Goal: Task Accomplishment & Management: Complete application form

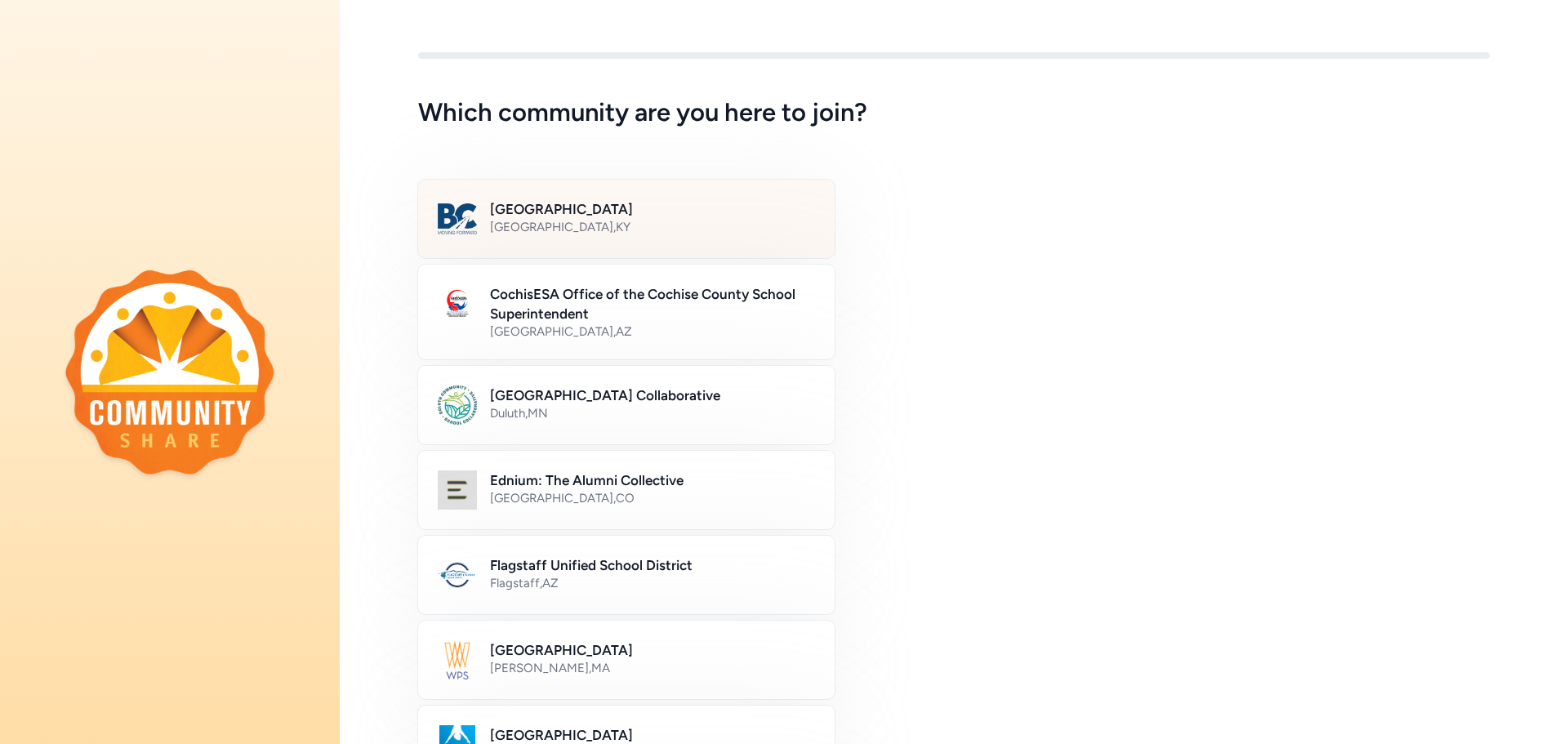
click at [599, 208] on h2 "[GEOGRAPHIC_DATA]" at bounding box center [652, 210] width 325 height 20
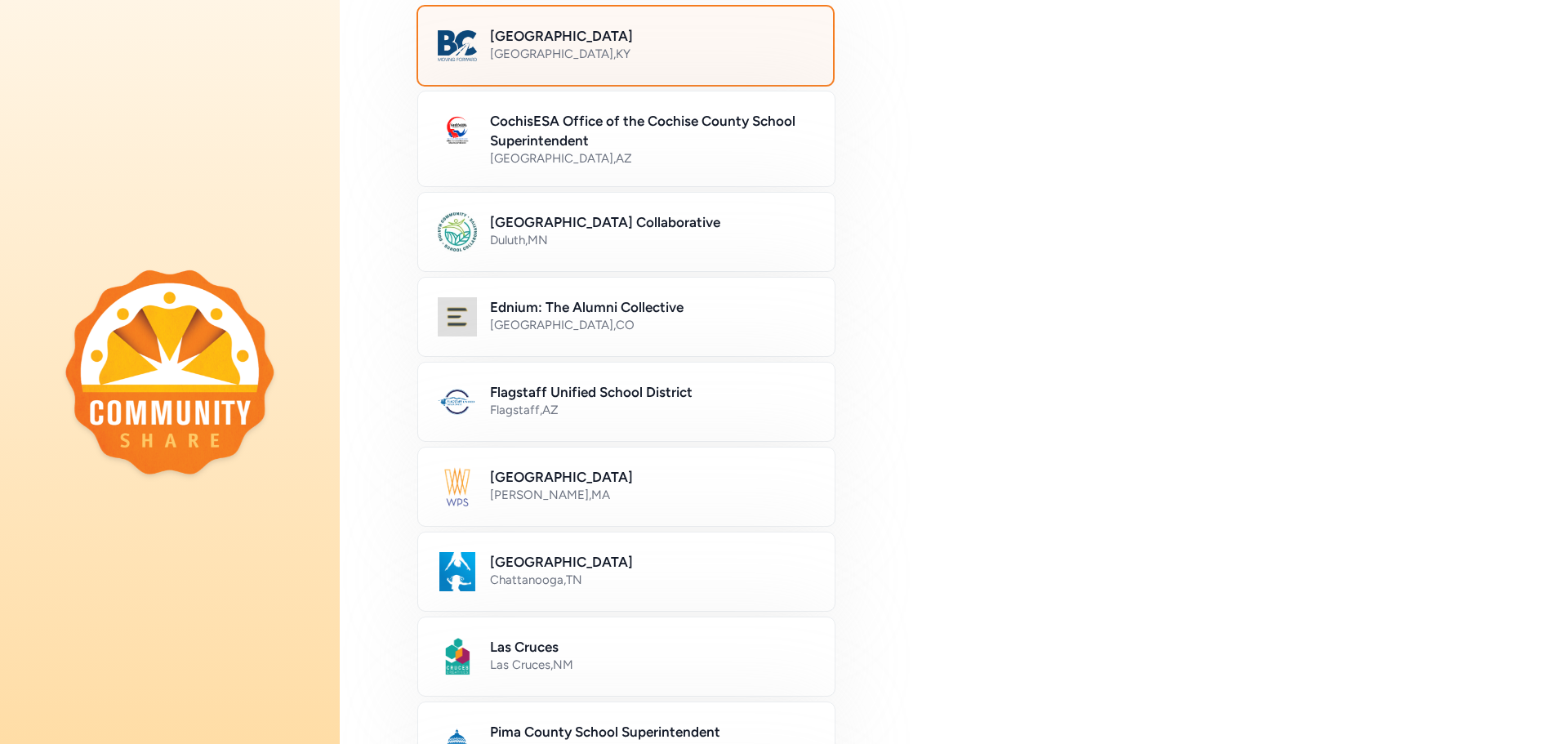
scroll to position [818, 0]
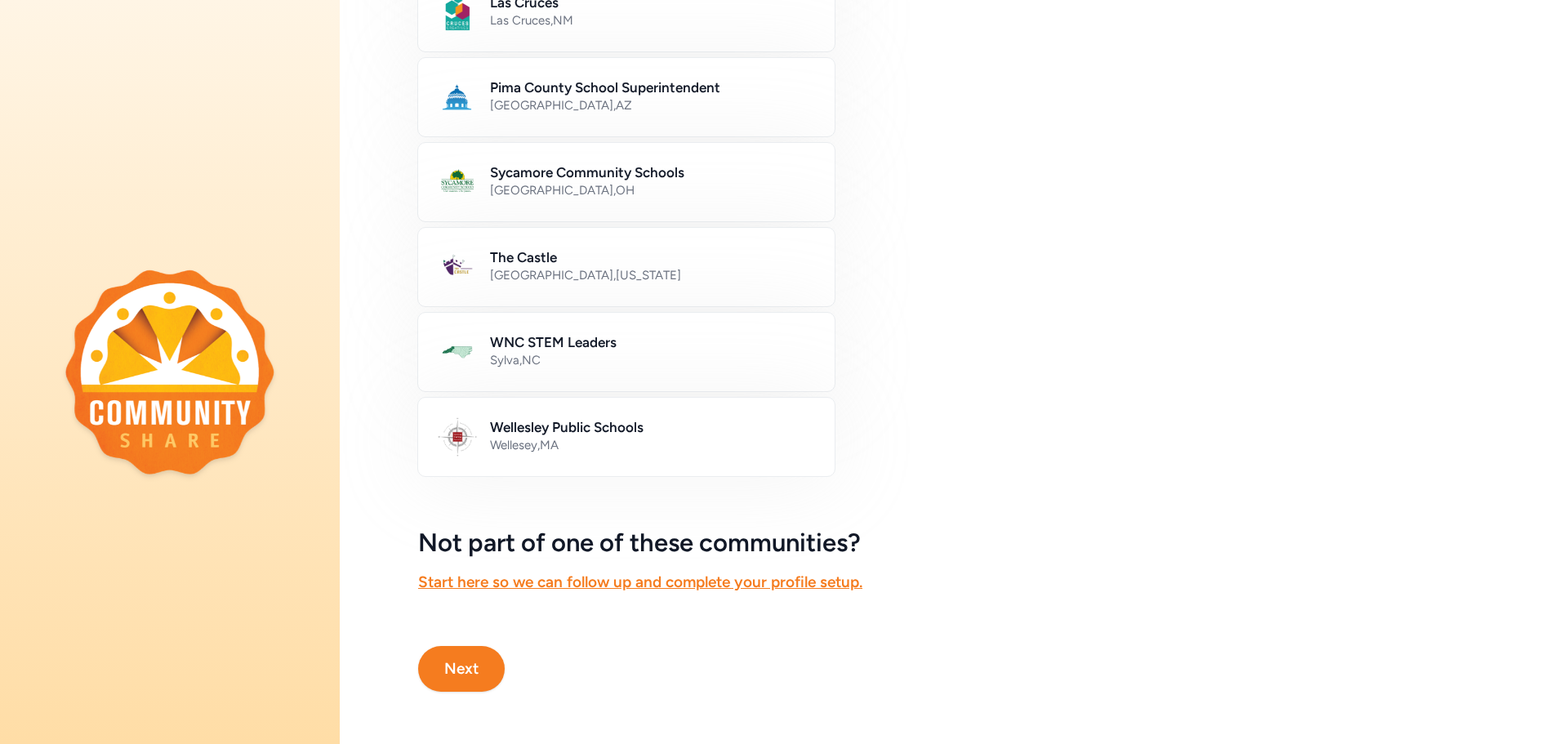
click at [491, 664] on button "Next" at bounding box center [461, 670] width 87 height 46
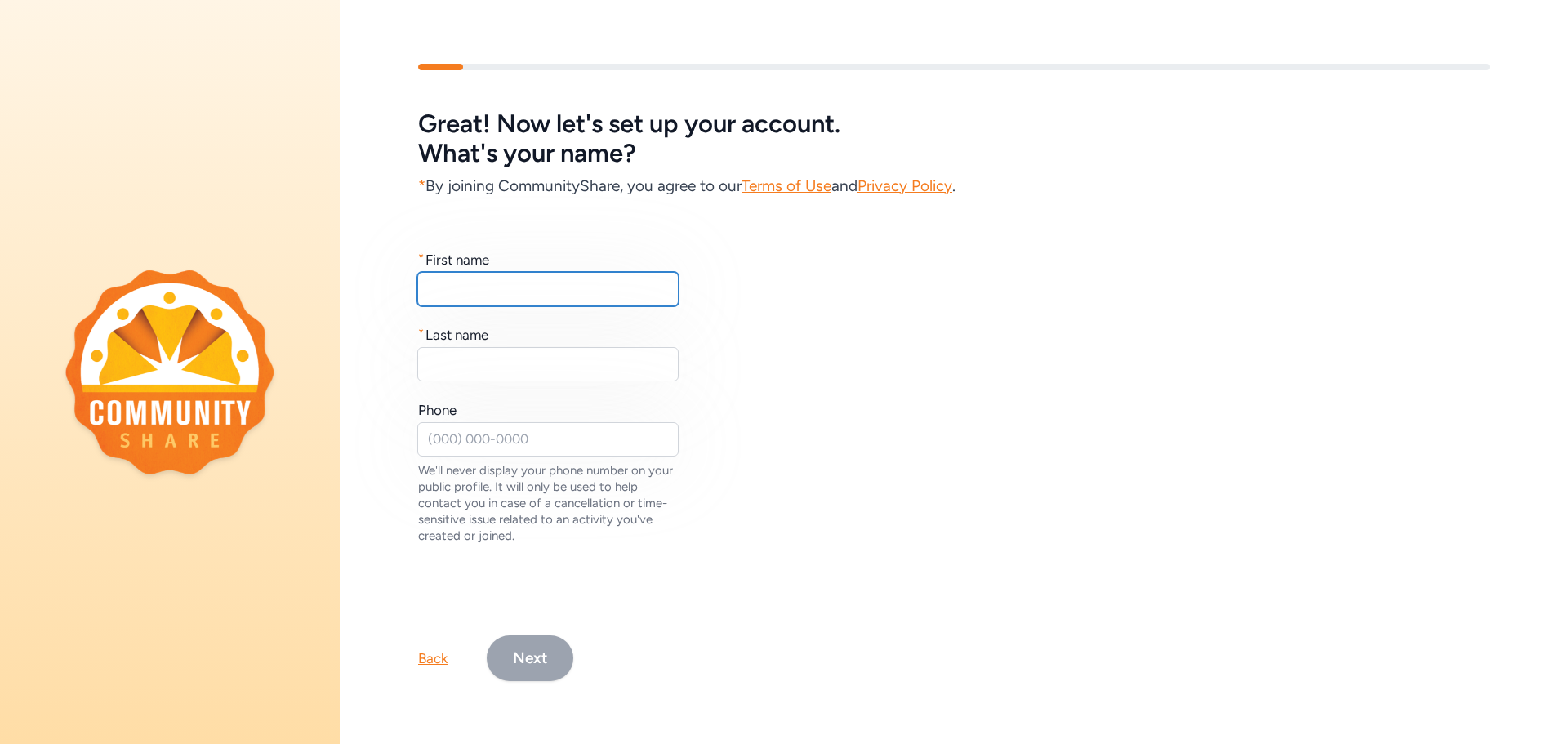
click at [587, 295] on input "text" at bounding box center [547, 289] width 261 height 34
type input "[PERSON_NAME]"
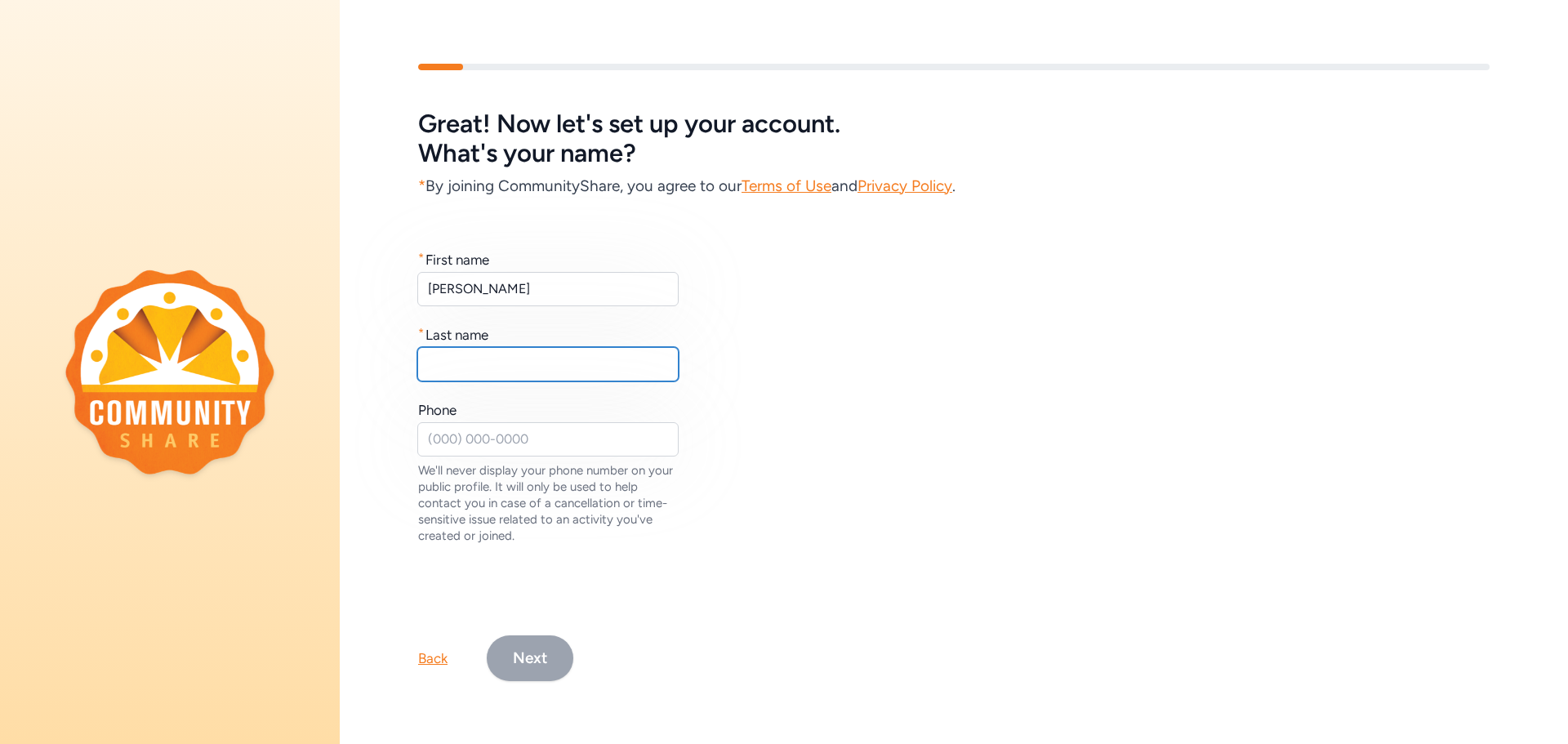
click at [562, 354] on input "text" at bounding box center [547, 364] width 261 height 34
type input "[PERSON_NAME]"
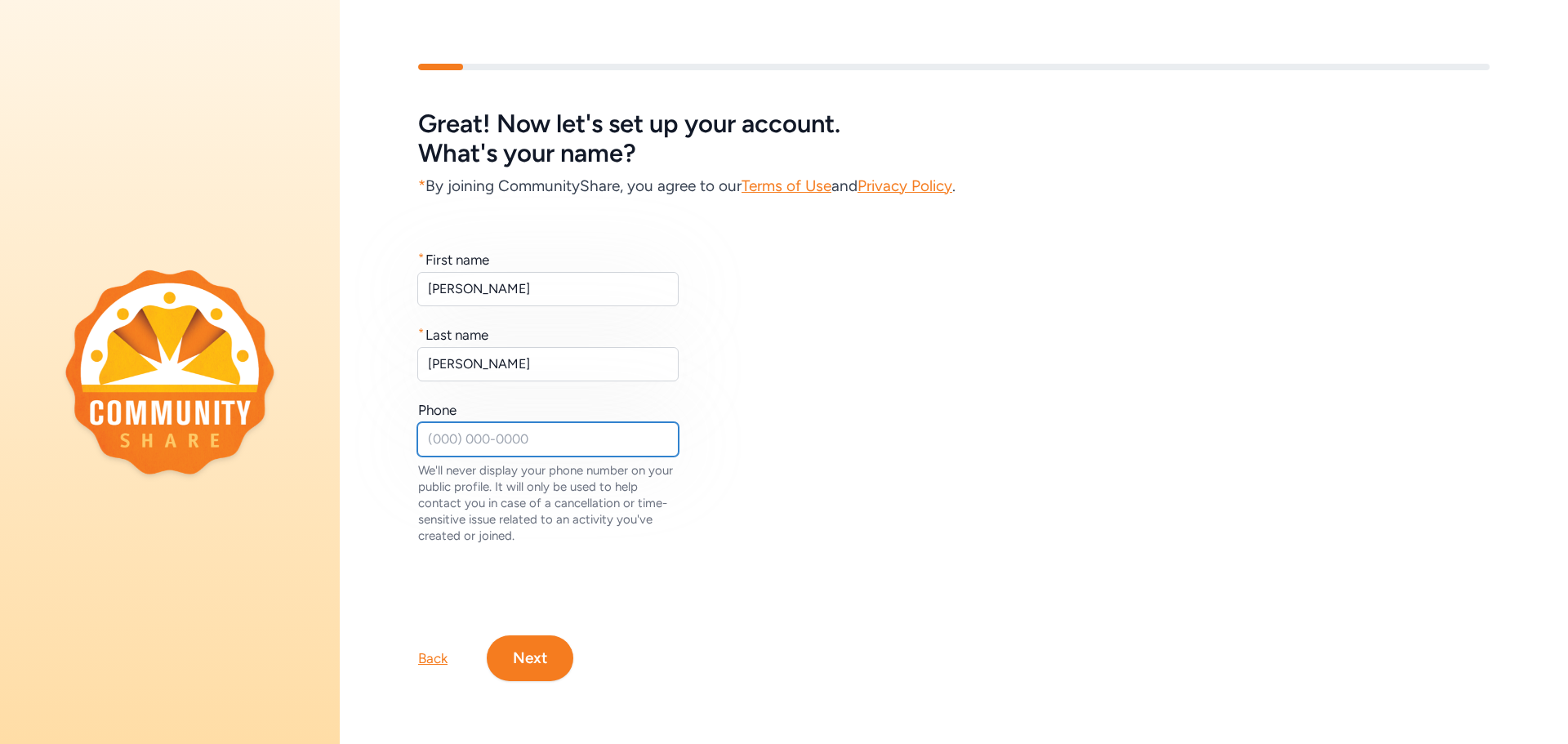
click at [541, 440] on input "text" at bounding box center [547, 440] width 261 height 34
type input "5022968273"
click at [546, 668] on button "Next" at bounding box center [530, 659] width 87 height 46
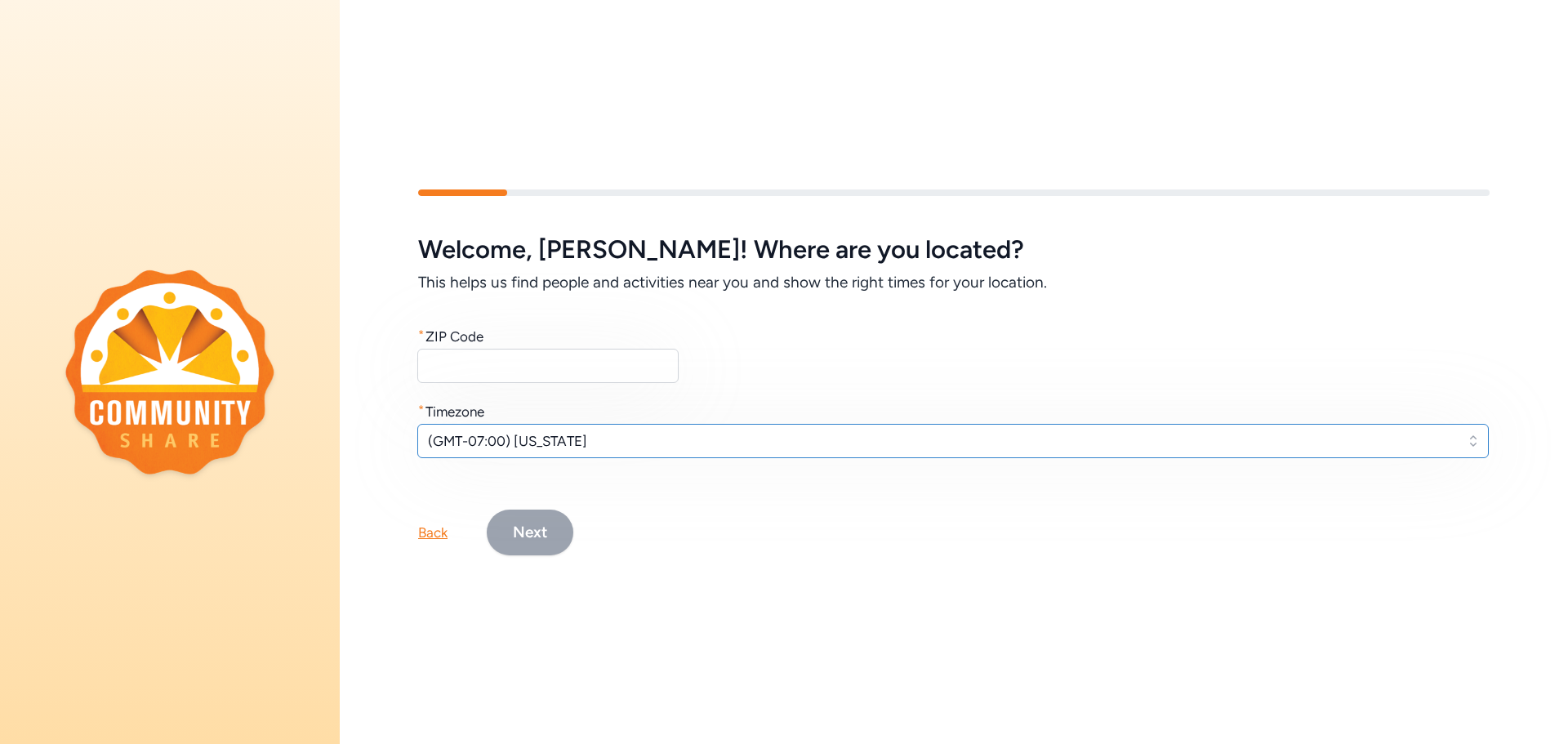
click at [568, 437] on span "(GMT-07:00) [US_STATE]" at bounding box center [941, 441] width 1027 height 20
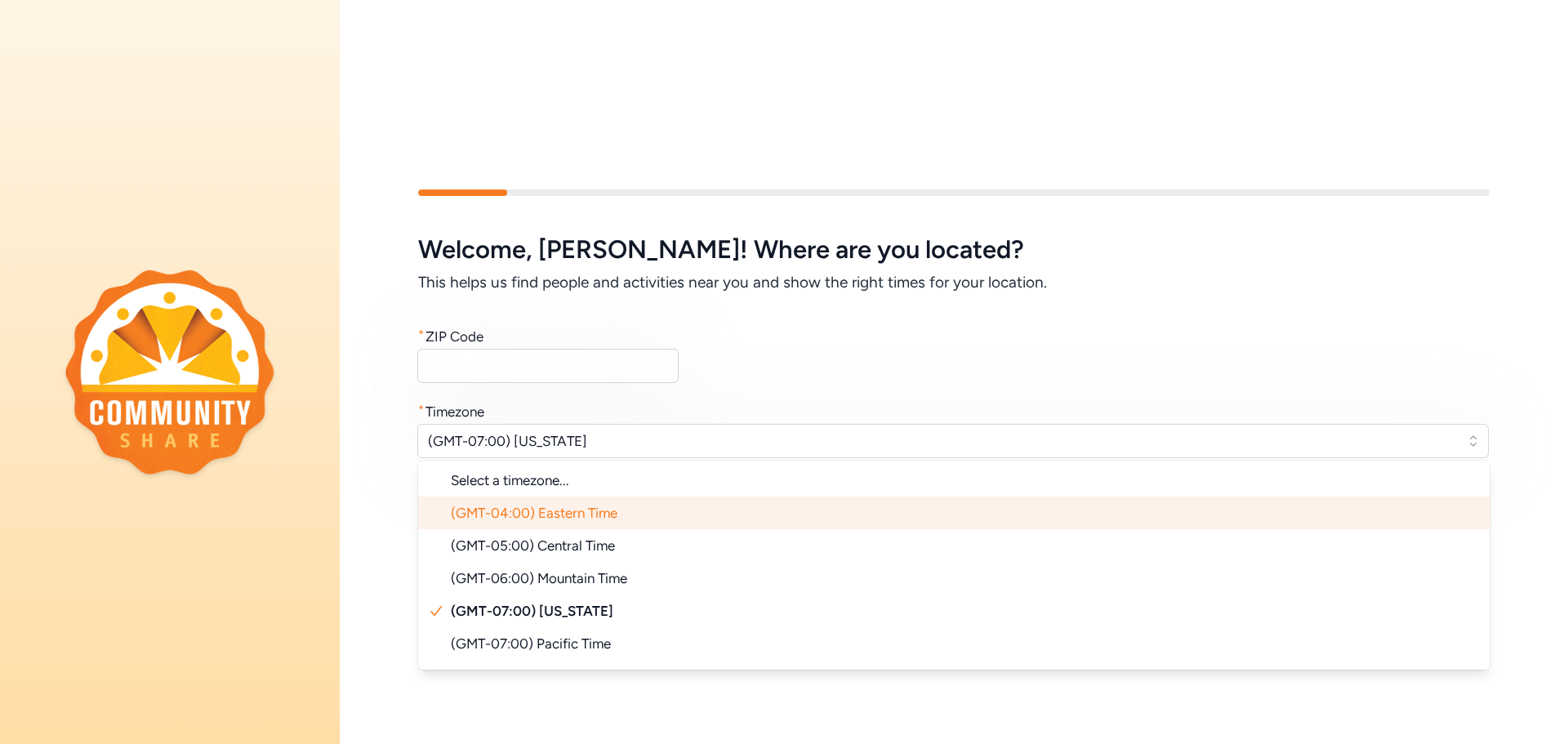
click at [565, 506] on span "(GMT-04:00) Eastern Time" at bounding box center [534, 513] width 167 height 16
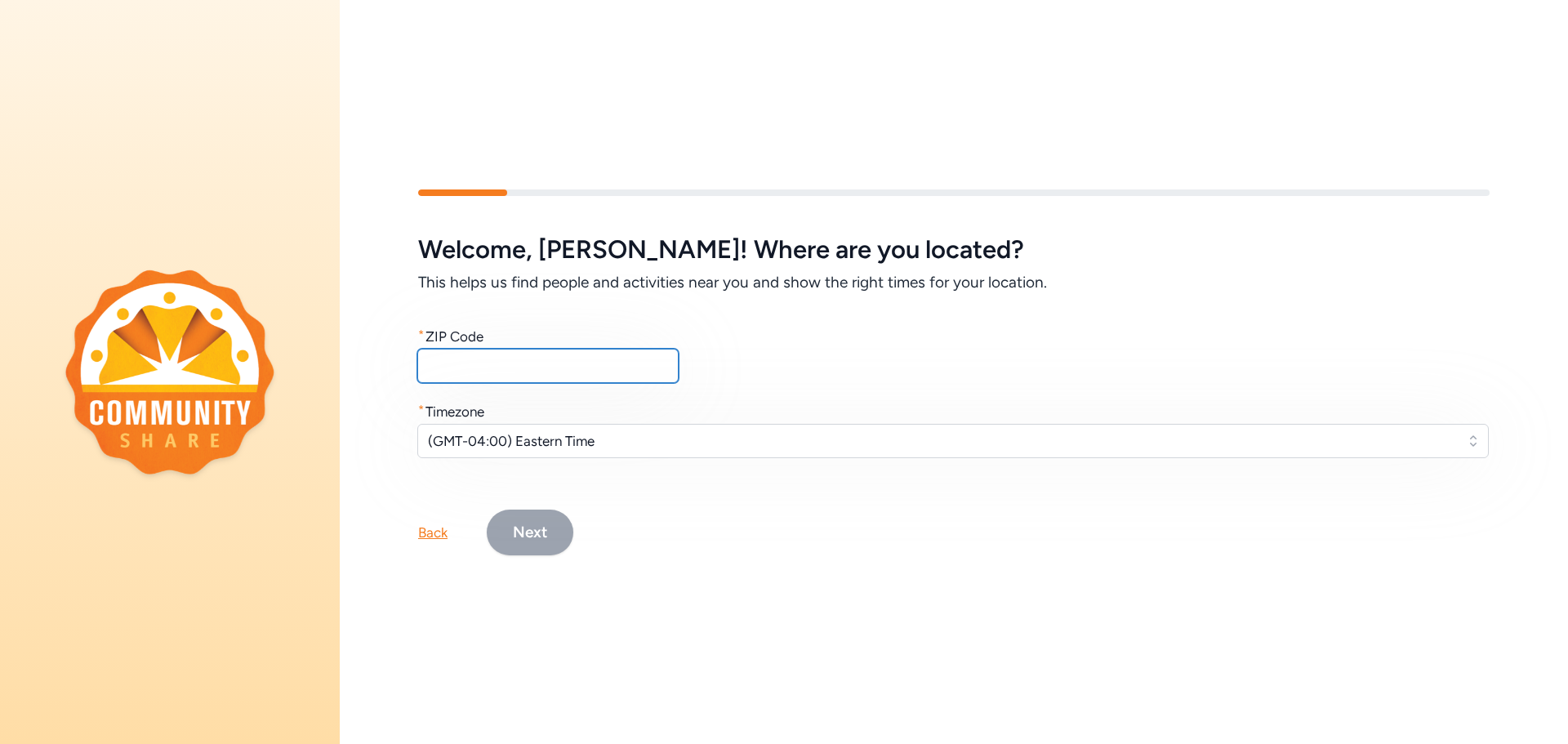
click at [537, 367] on input "text" at bounding box center [547, 366] width 261 height 34
type input "40047"
click at [557, 542] on button "Next" at bounding box center [530, 533] width 87 height 46
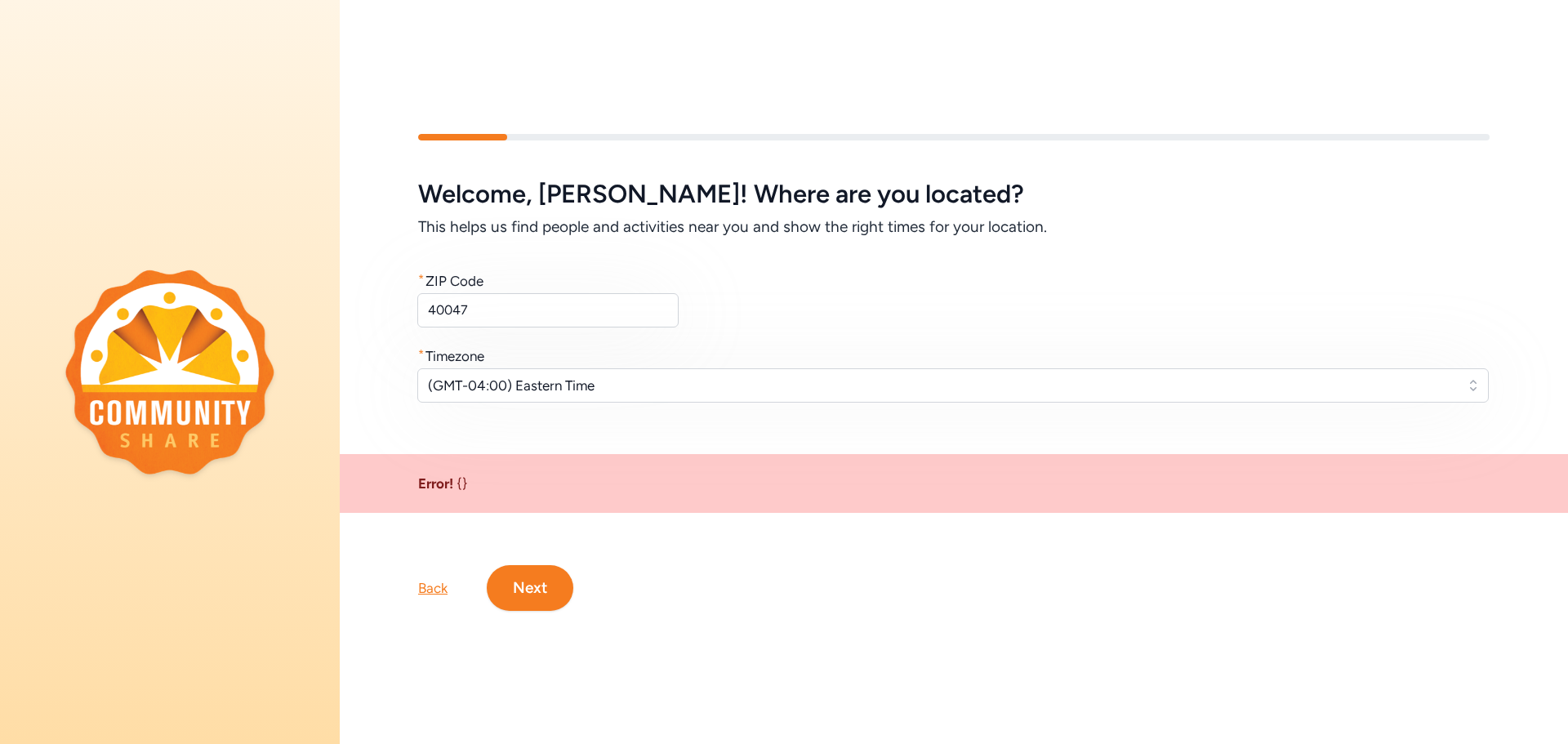
click at [525, 591] on button "Next" at bounding box center [530, 588] width 87 height 46
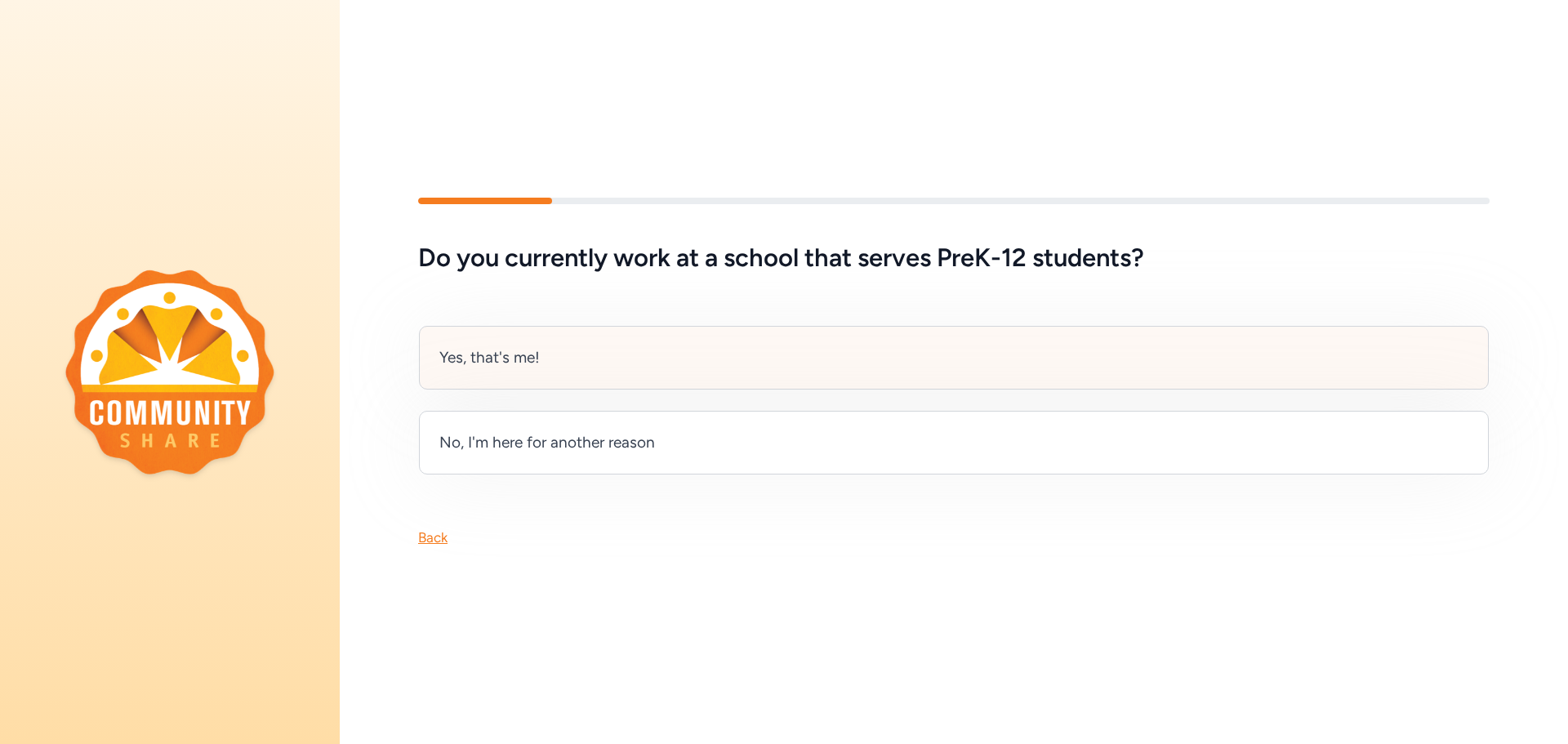
click at [649, 363] on div "Yes, that's me!" at bounding box center [954, 358] width 1070 height 64
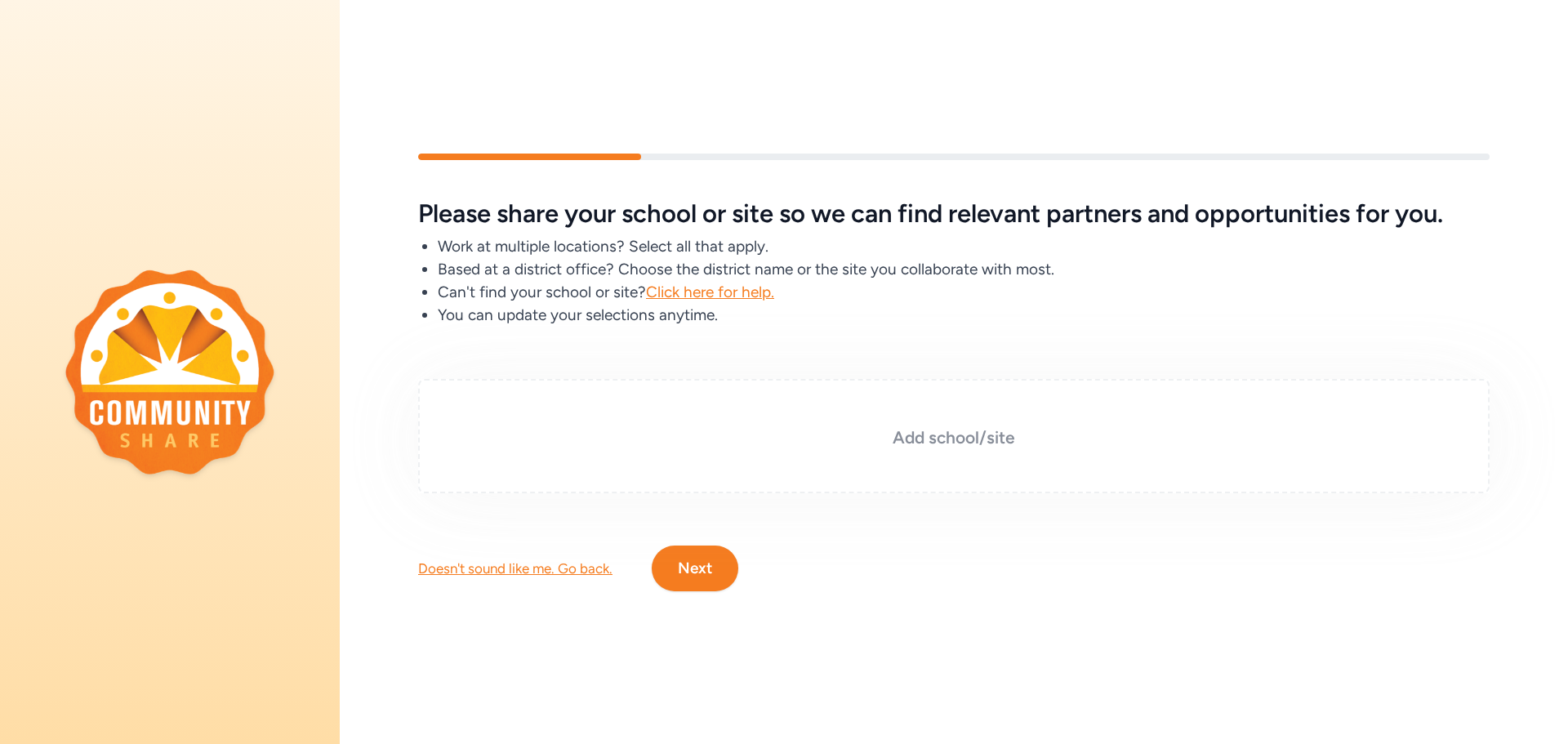
click at [932, 440] on h3 "Add school/site" at bounding box center [954, 438] width 990 height 23
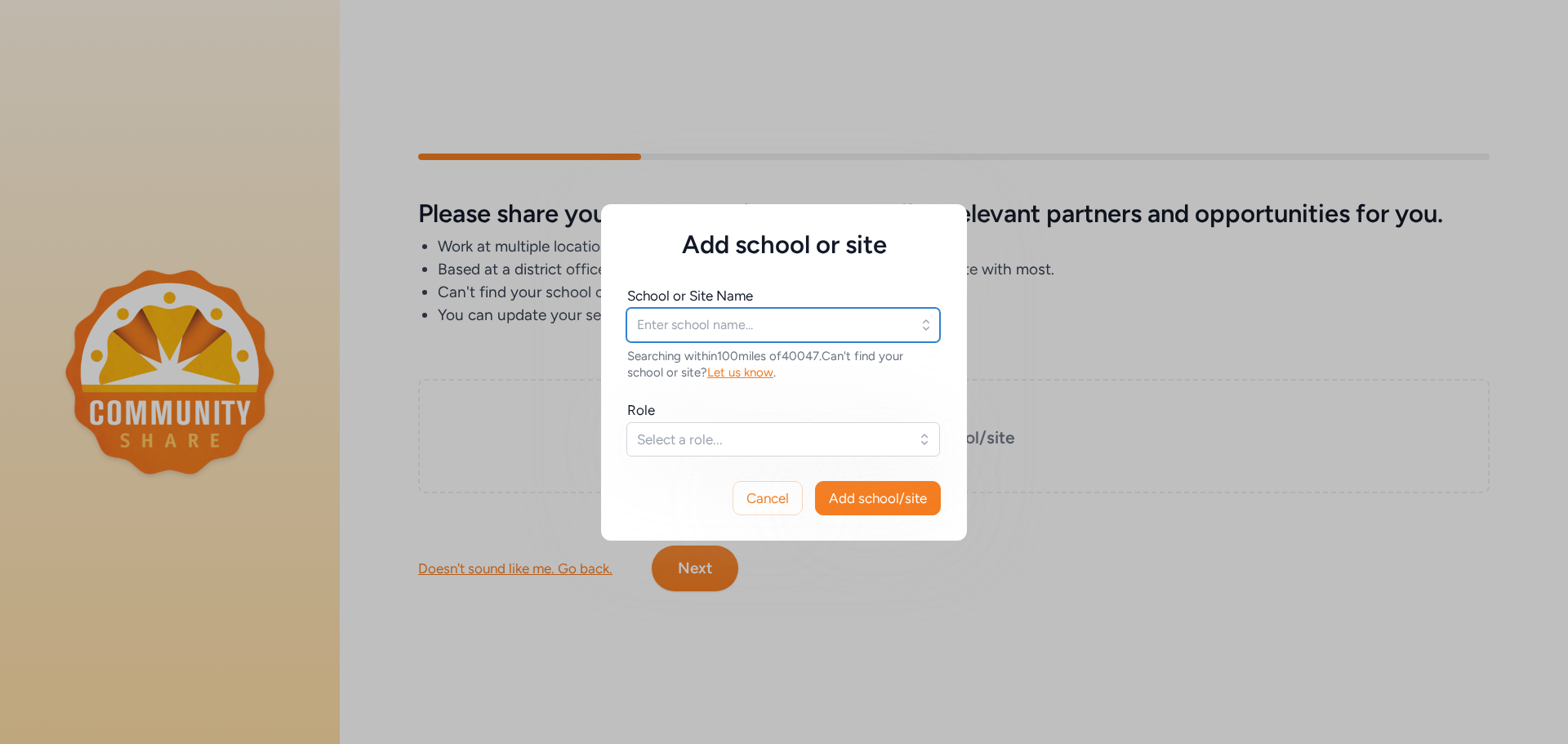
click at [847, 328] on input "text" at bounding box center [783, 325] width 313 height 34
type input "bullitt"
click at [684, 326] on input "Bullitt alternative Center" at bounding box center [783, 325] width 313 height 34
type input "[GEOGRAPHIC_DATA]"
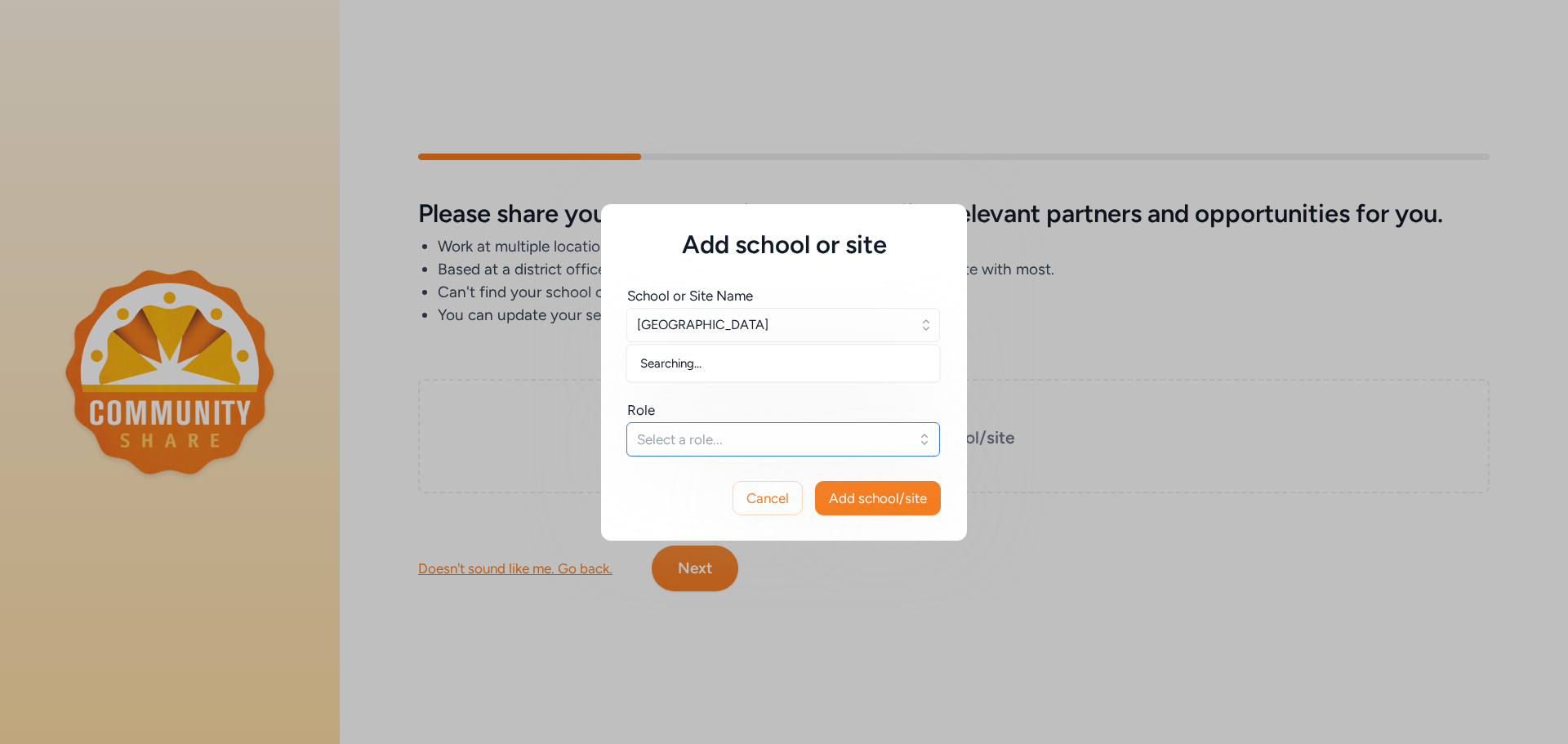
click at [739, 441] on span "Select a role..." at bounding box center [771, 440] width 269 height 20
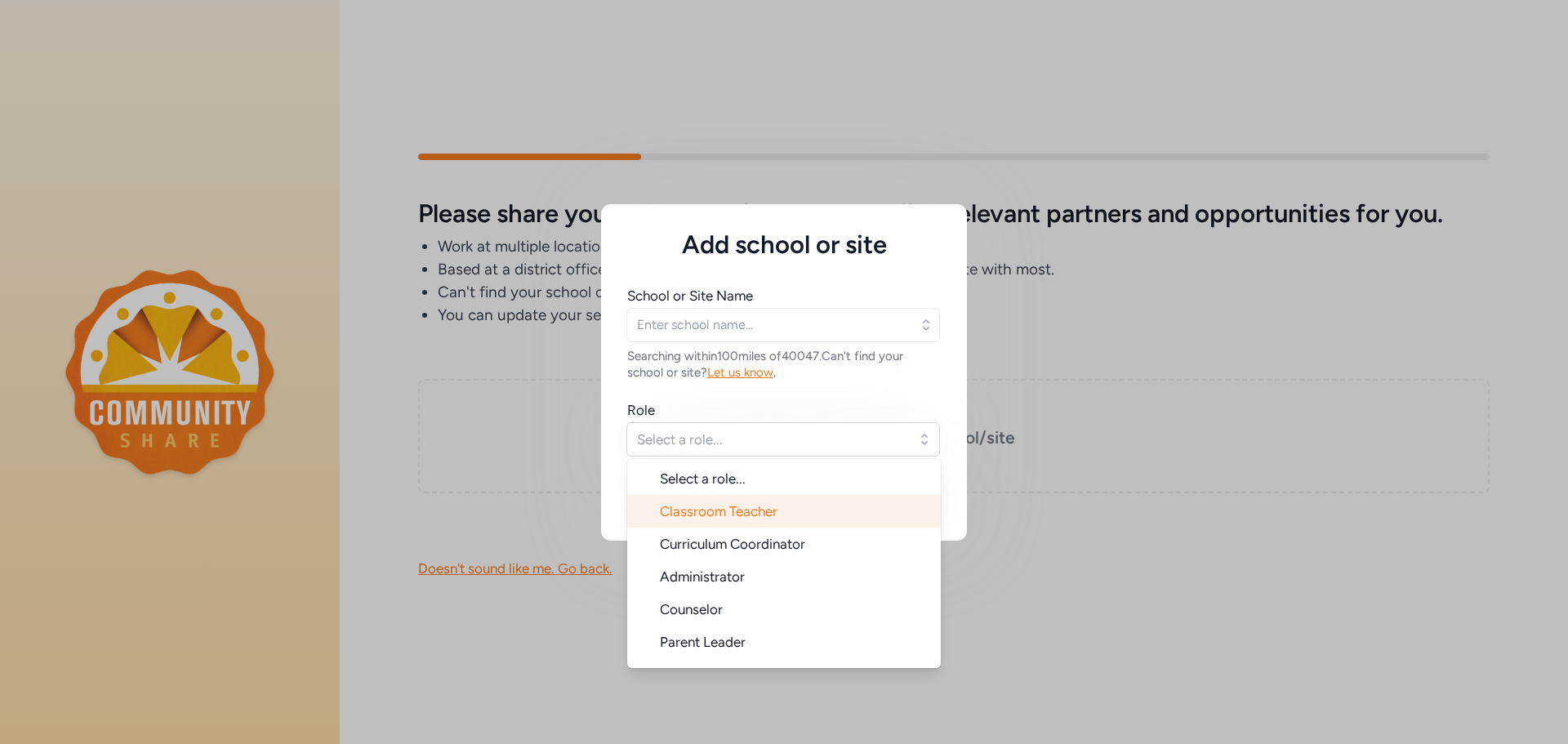
click at [744, 511] on span "Classroom Teacher" at bounding box center [719, 512] width 118 height 16
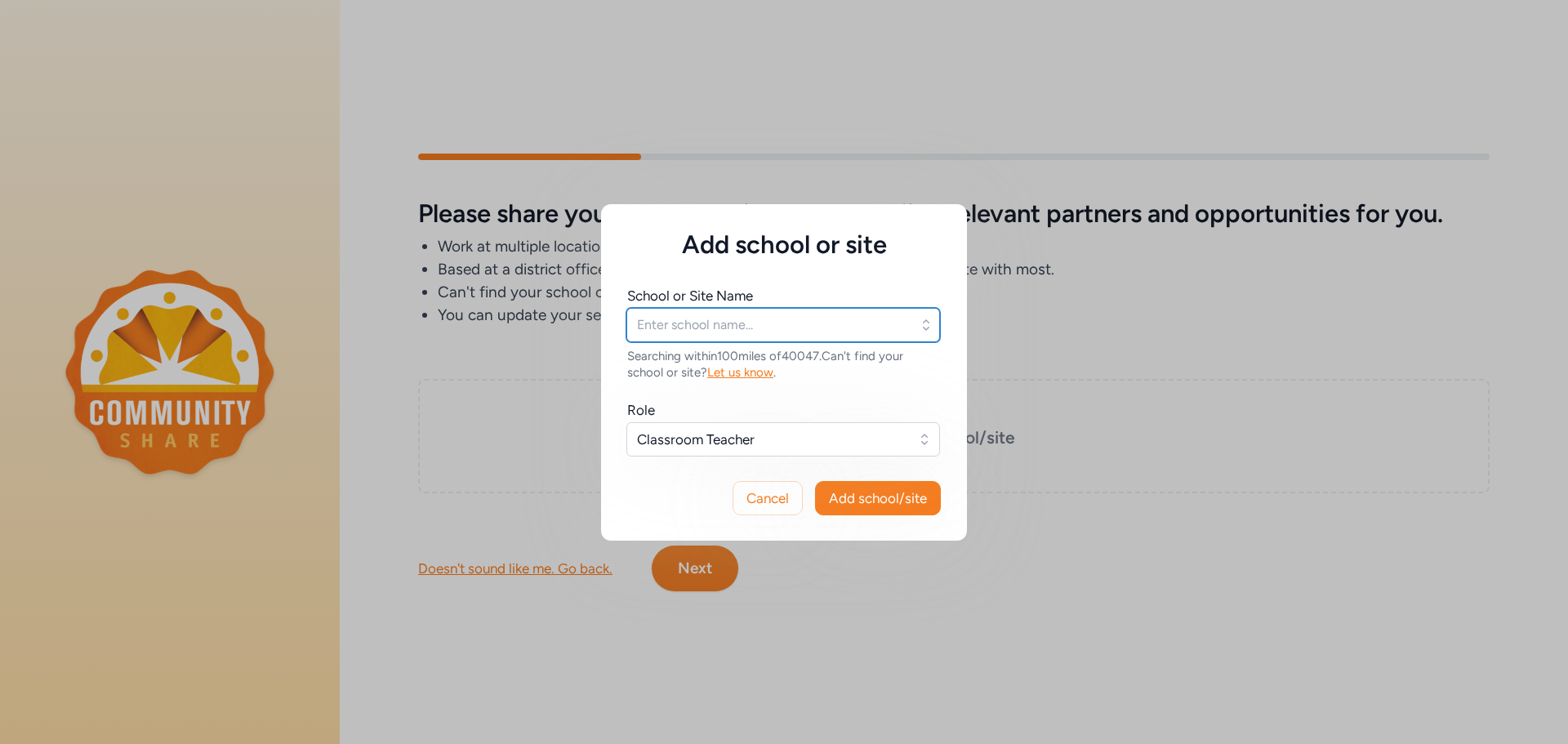
click at [723, 331] on input "text" at bounding box center [783, 325] width 313 height 34
type input "BAC"
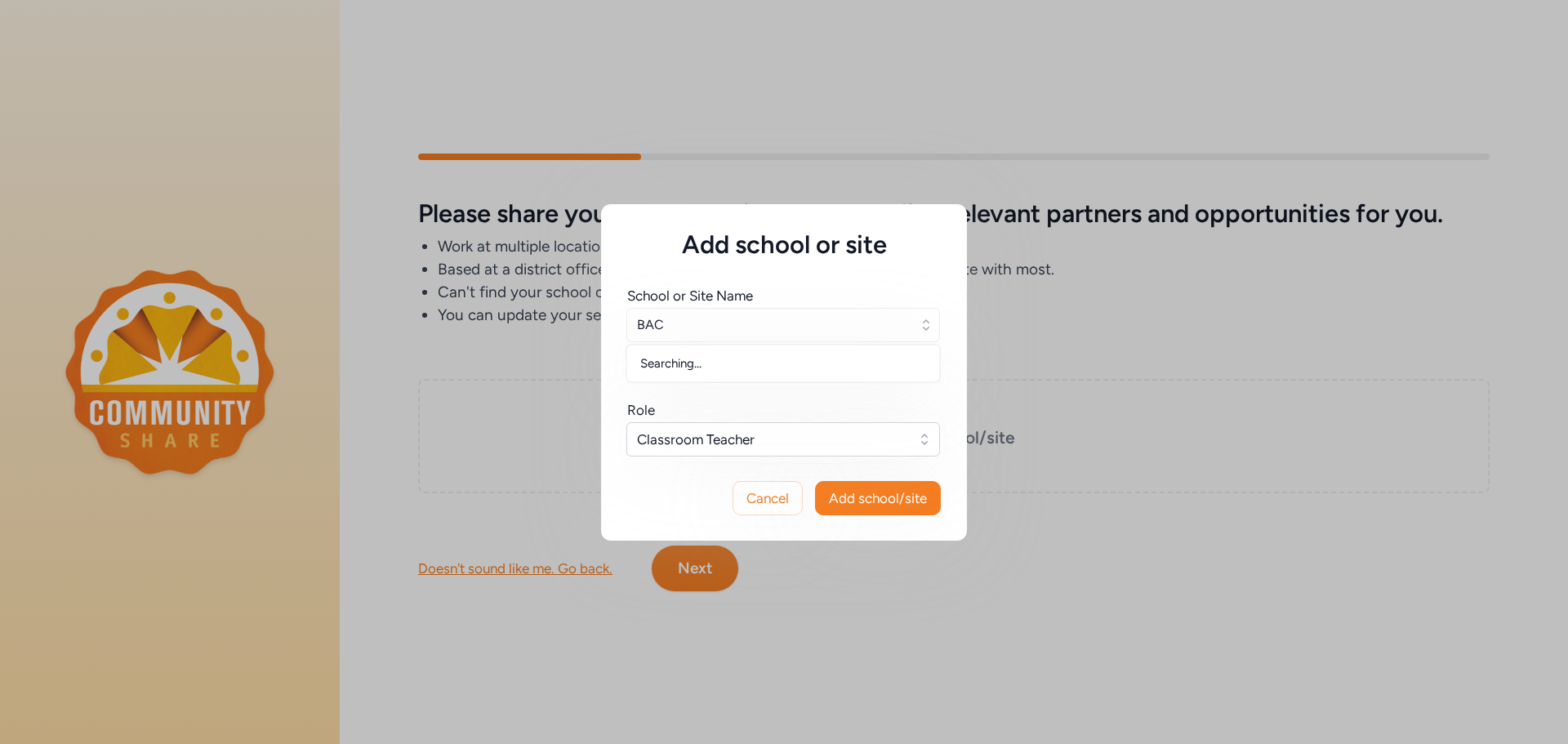
click at [819, 367] on div "Searching..." at bounding box center [783, 363] width 312 height 29
click at [806, 376] on div "Searching..." at bounding box center [783, 363] width 312 height 29
click at [890, 498] on span "Add school/site" at bounding box center [878, 498] width 98 height 20
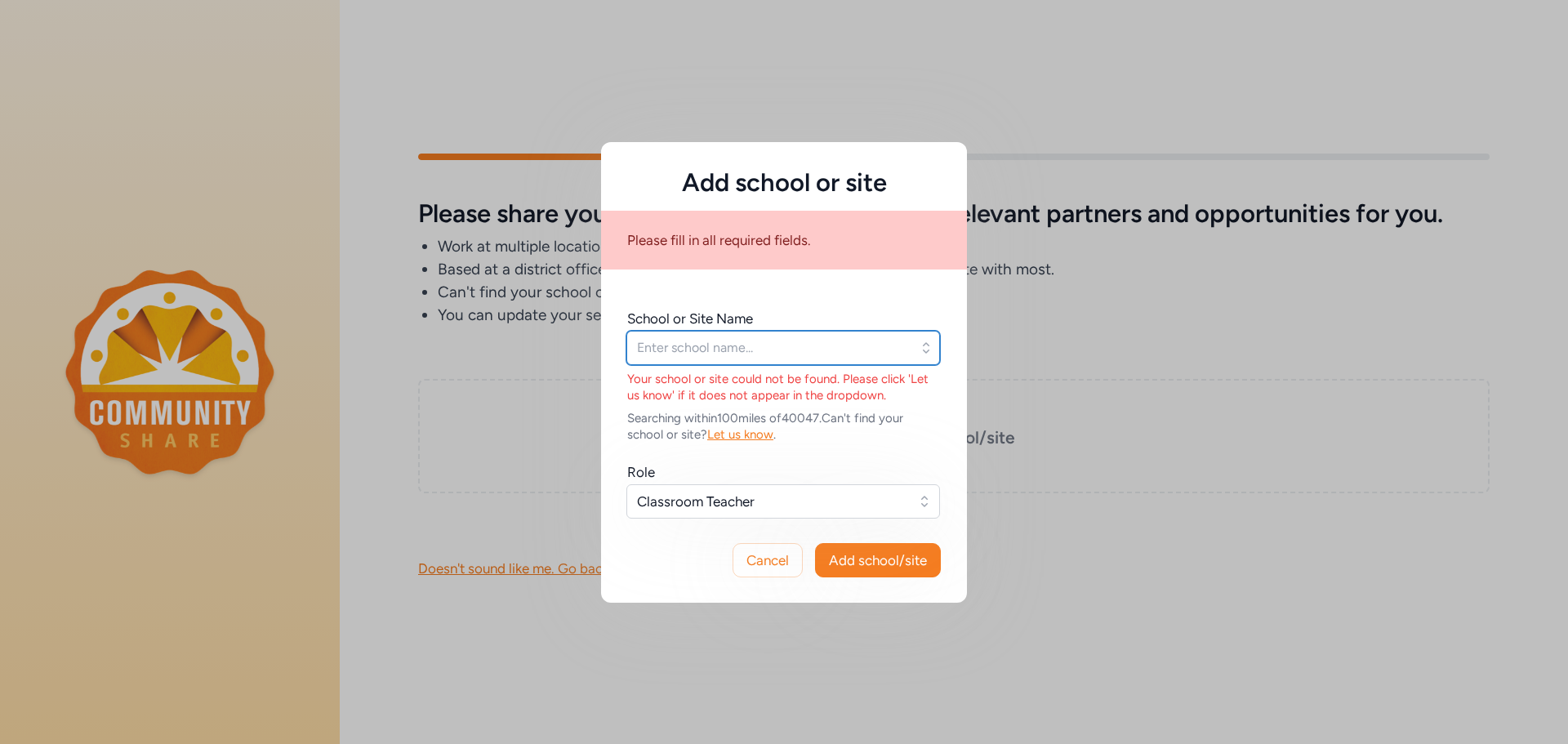
click at [767, 355] on input "text" at bounding box center [783, 348] width 313 height 34
type input "B"
click at [694, 348] on input "text" at bounding box center [783, 348] width 313 height 34
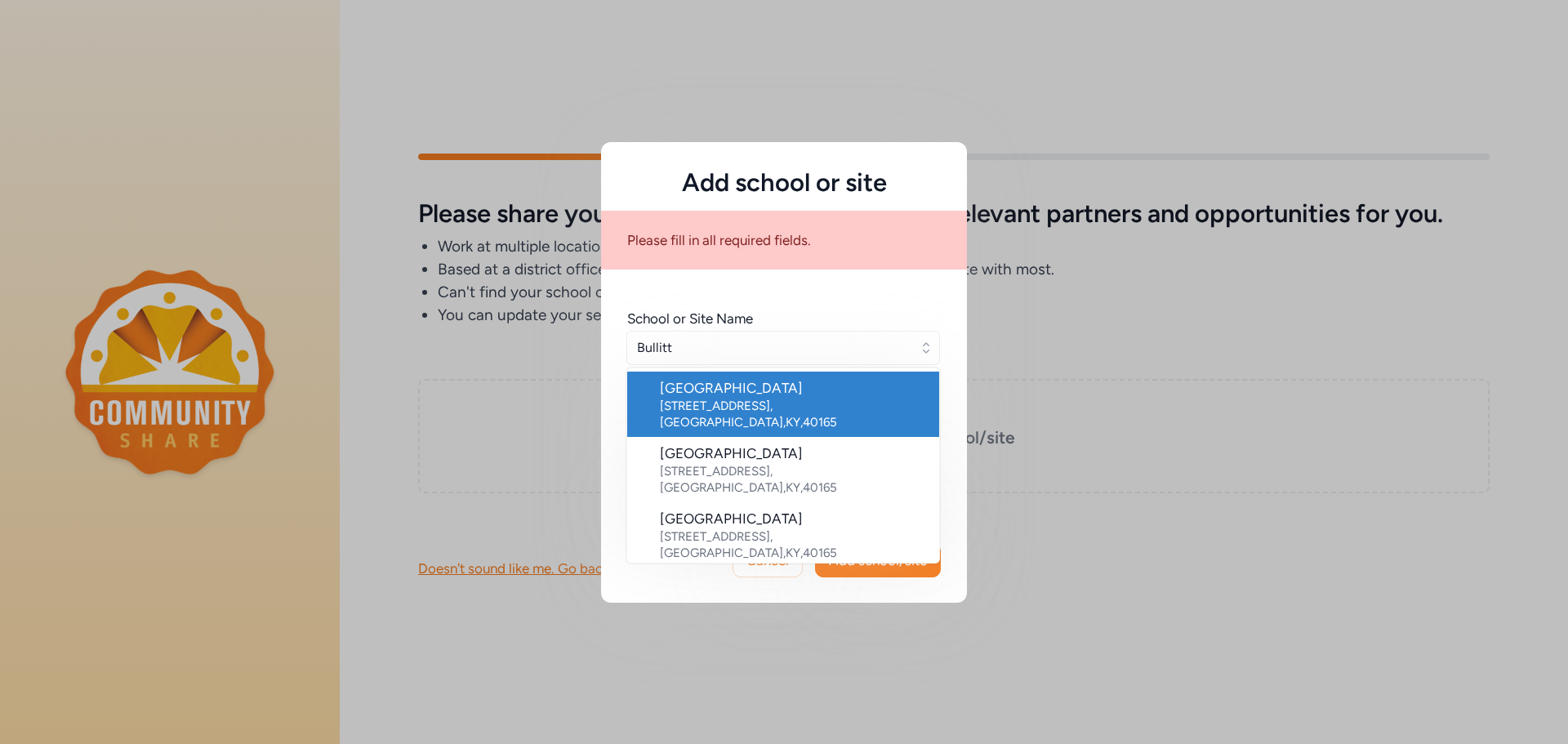
click at [730, 392] on div "[GEOGRAPHIC_DATA]" at bounding box center [793, 388] width 266 height 20
type input "[GEOGRAPHIC_DATA]"
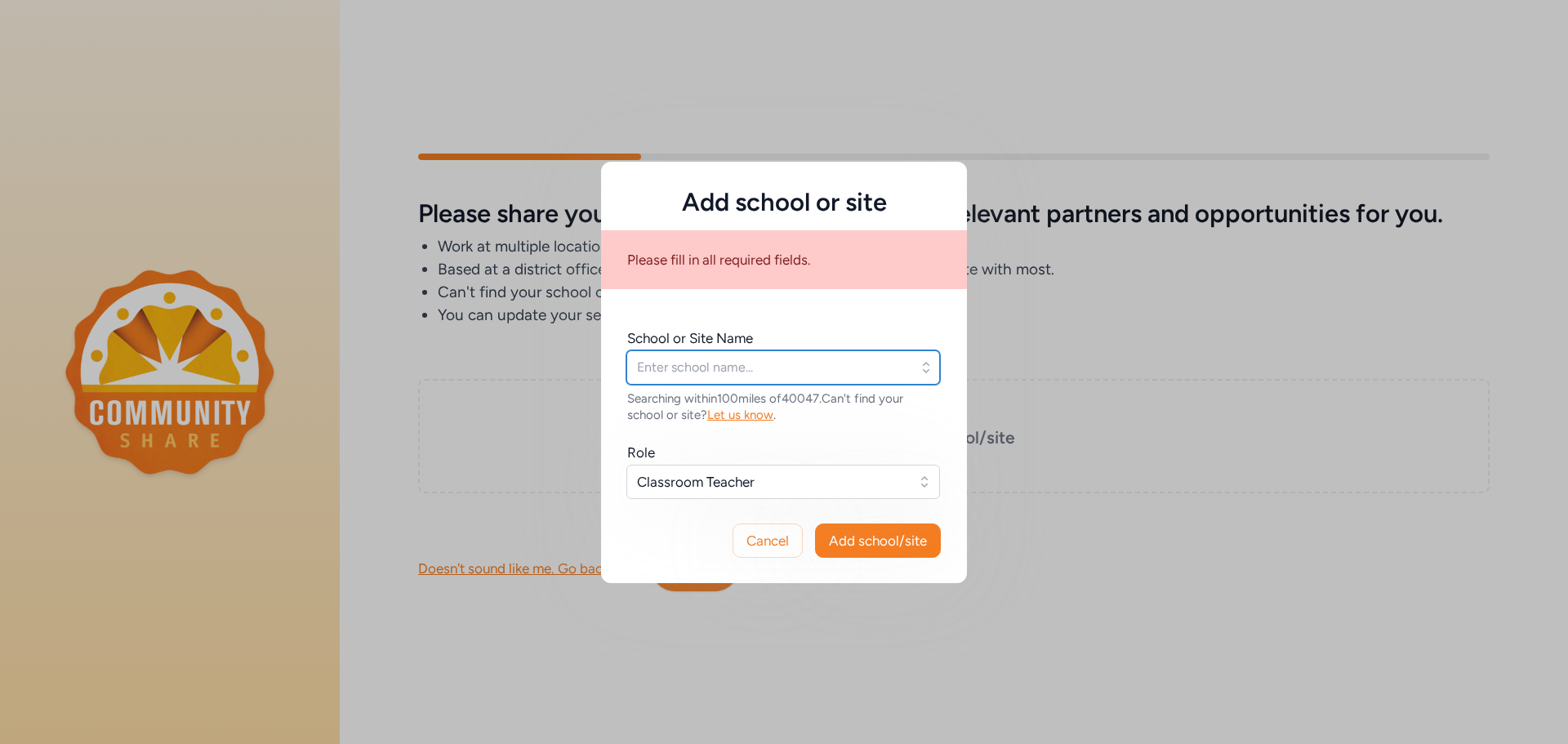
type input "[GEOGRAPHIC_DATA]"
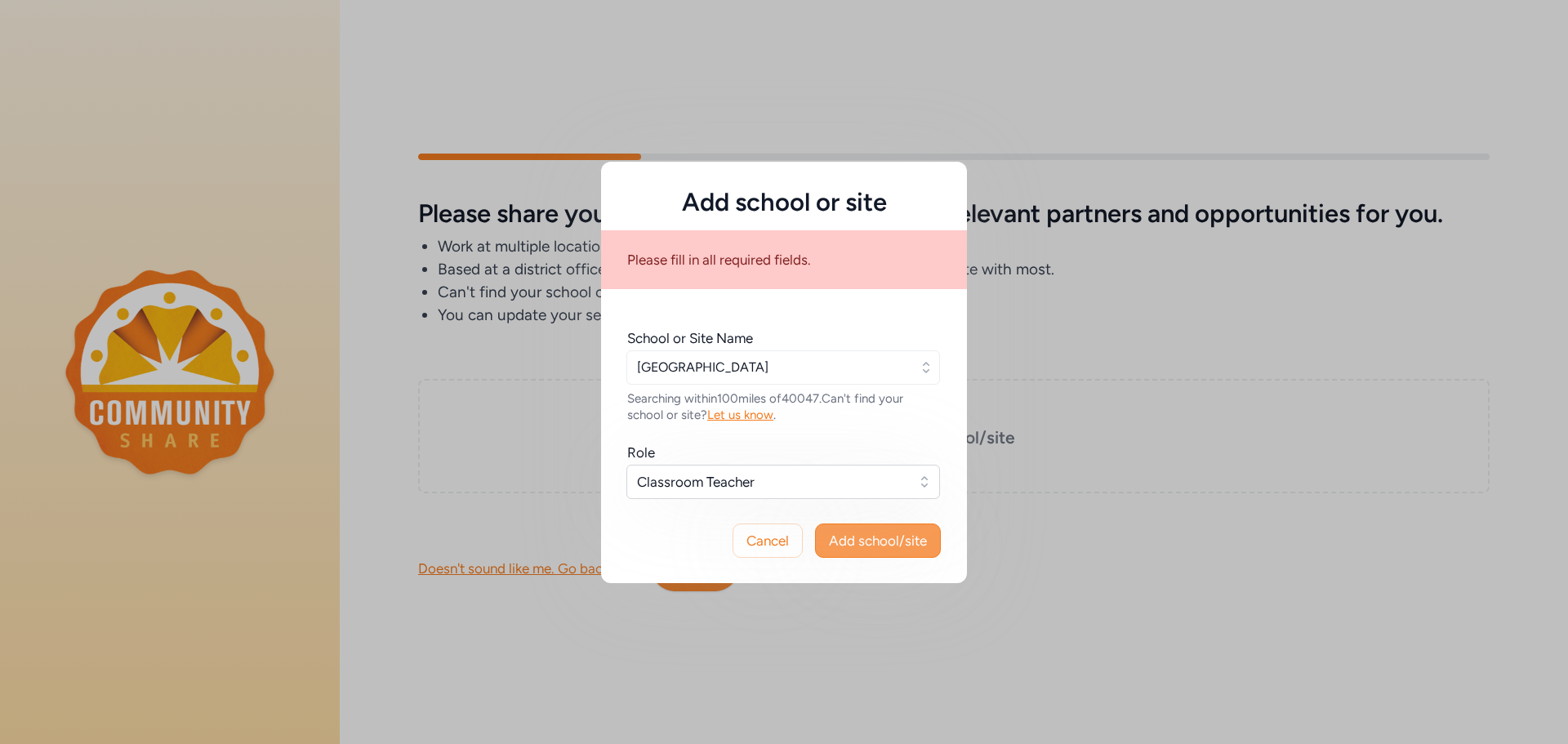
click at [887, 543] on span "Add school/site" at bounding box center [878, 541] width 98 height 20
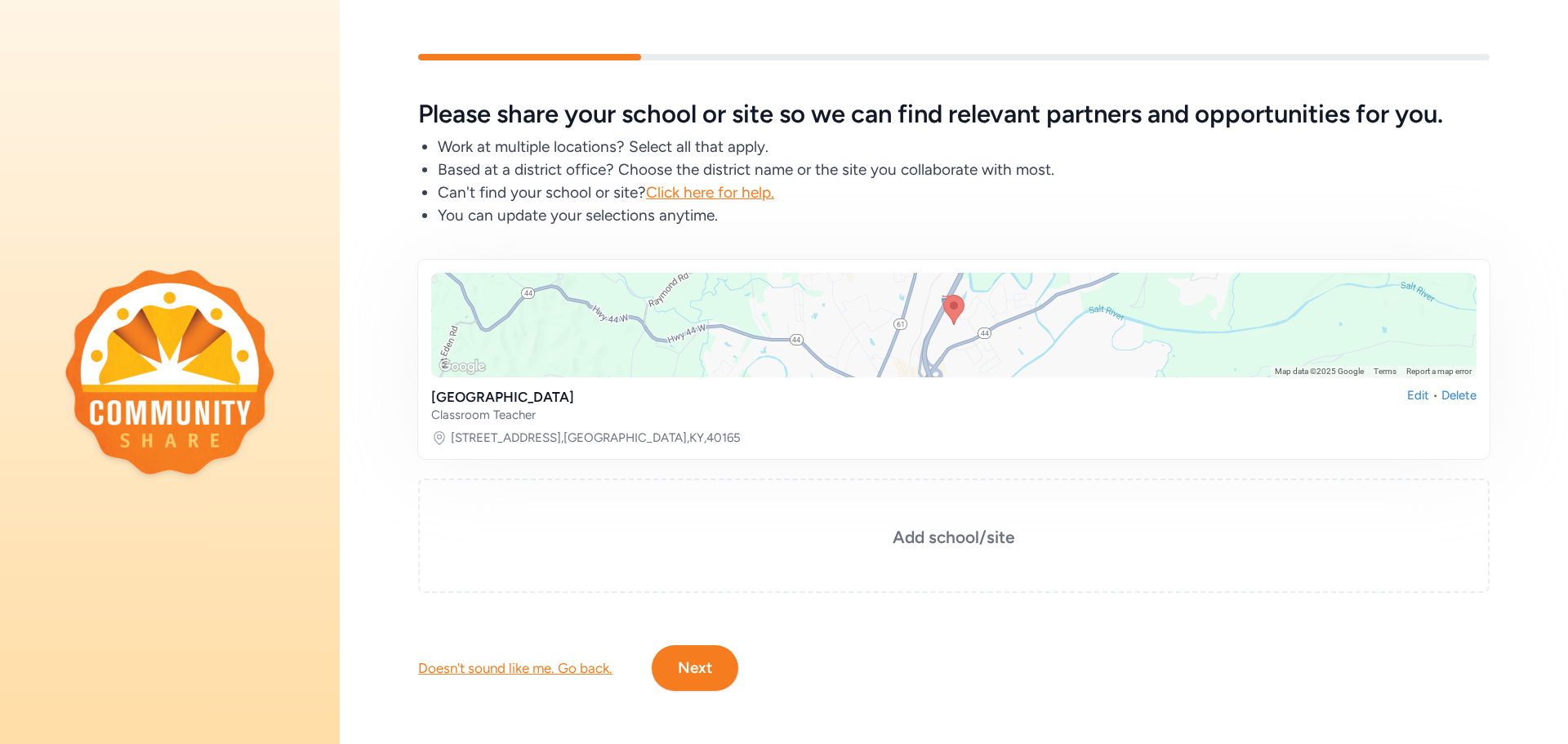
click at [709, 673] on button "Next" at bounding box center [695, 669] width 87 height 46
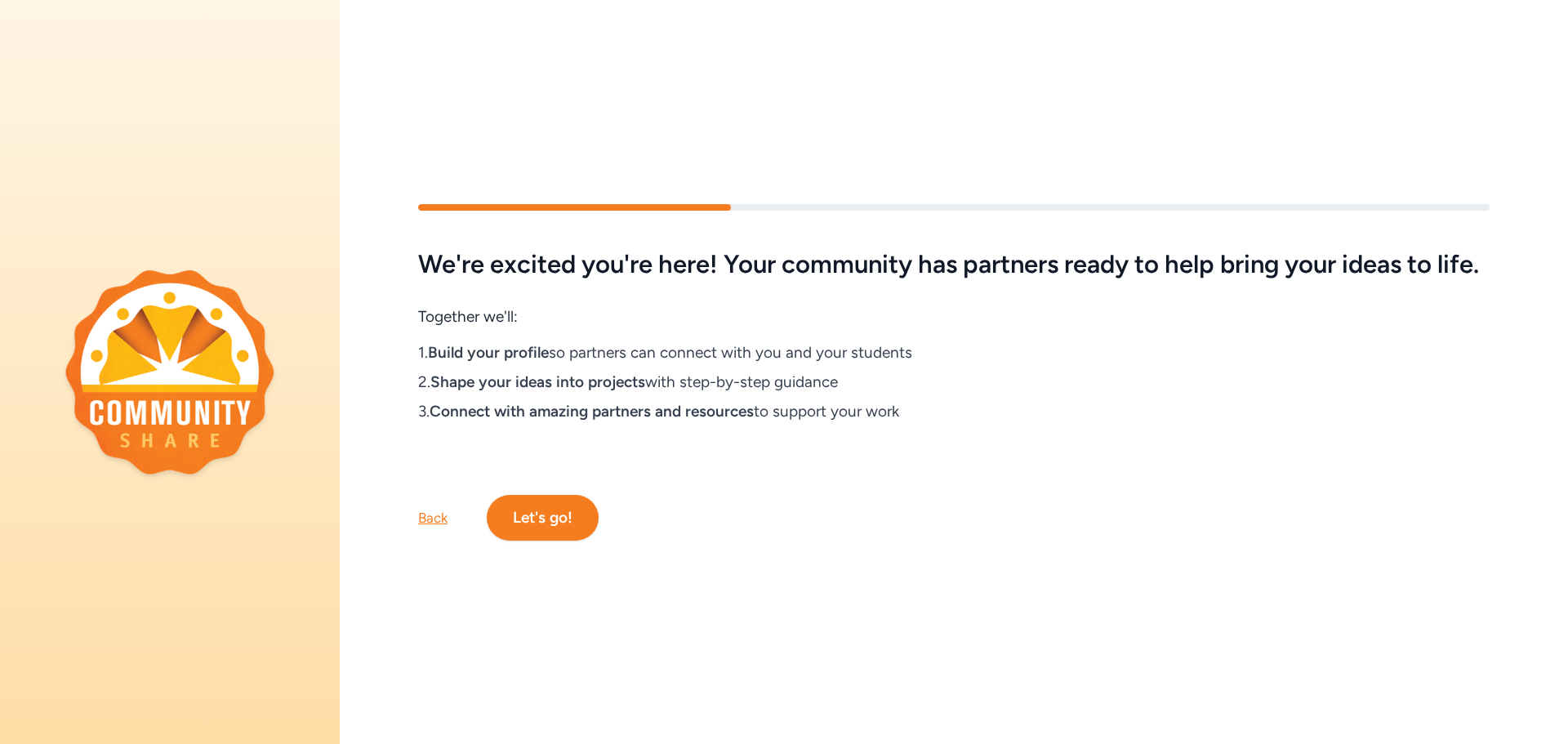
drag, startPoint x: 575, startPoint y: 521, endPoint x: 576, endPoint y: 530, distance: 9.1
click at [576, 530] on button "Let's go!" at bounding box center [542, 518] width 112 height 46
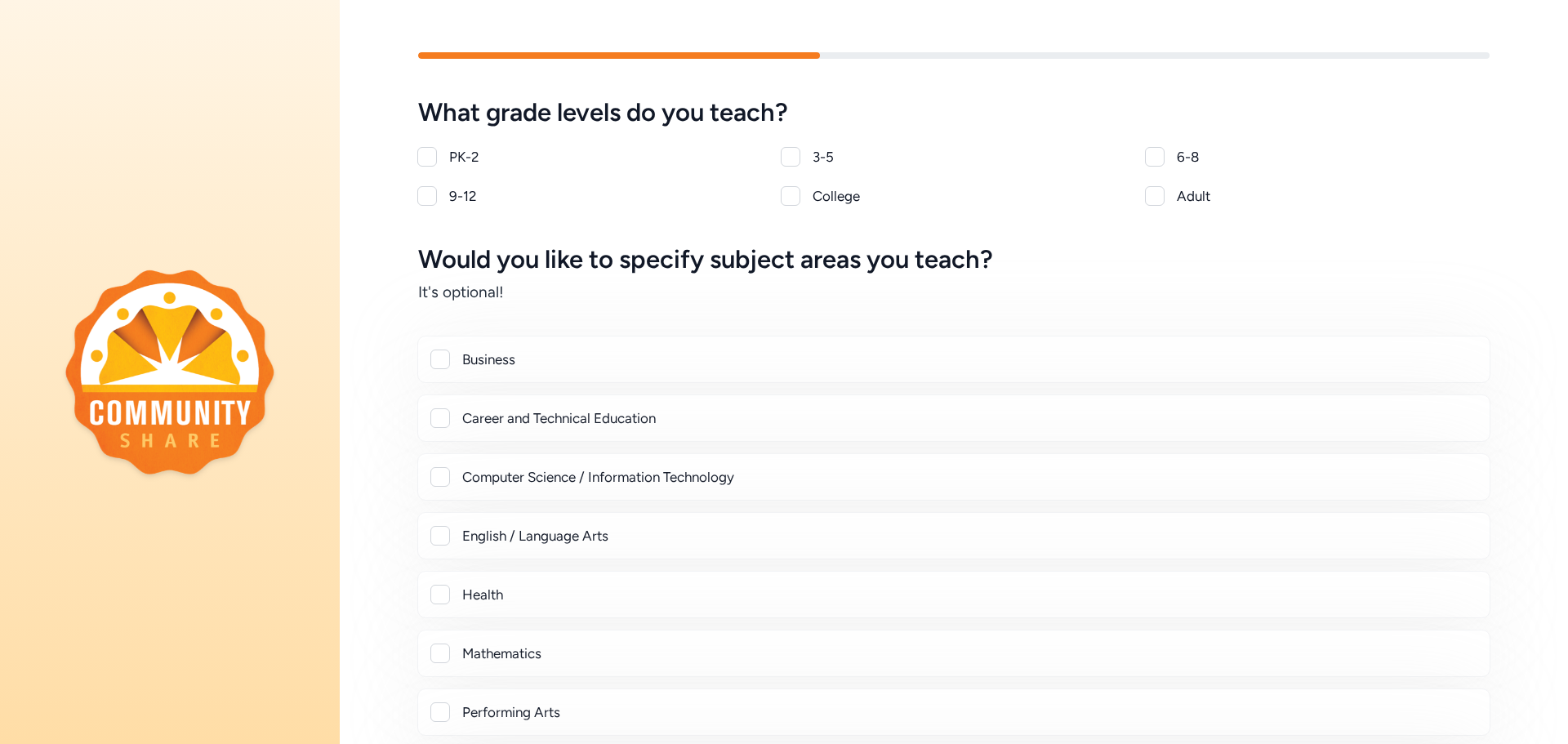
click at [428, 201] on div at bounding box center [427, 196] width 20 height 20
checkbox input "true"
click at [1156, 156] on div at bounding box center [1155, 157] width 20 height 20
checkbox input "true"
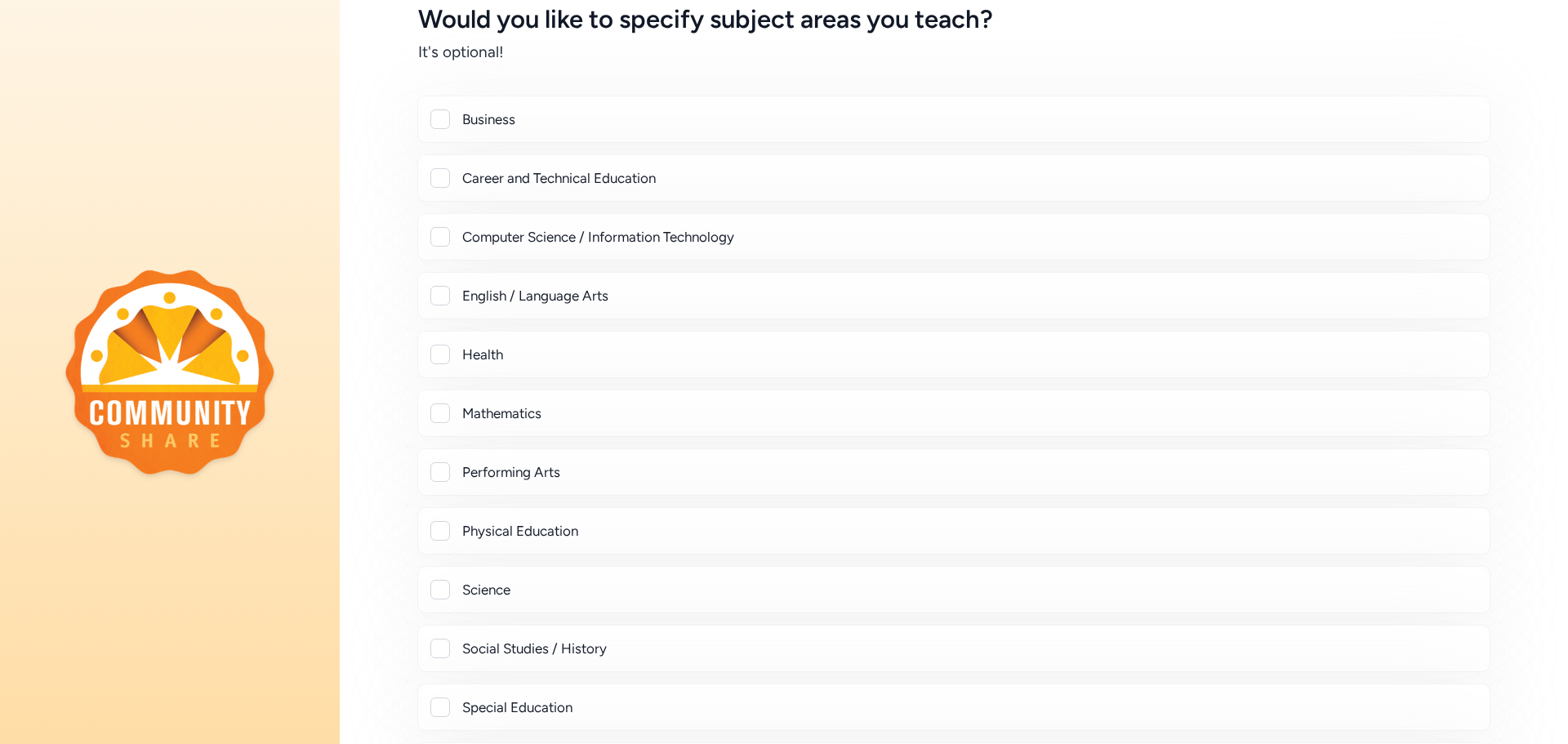
scroll to position [534, 0]
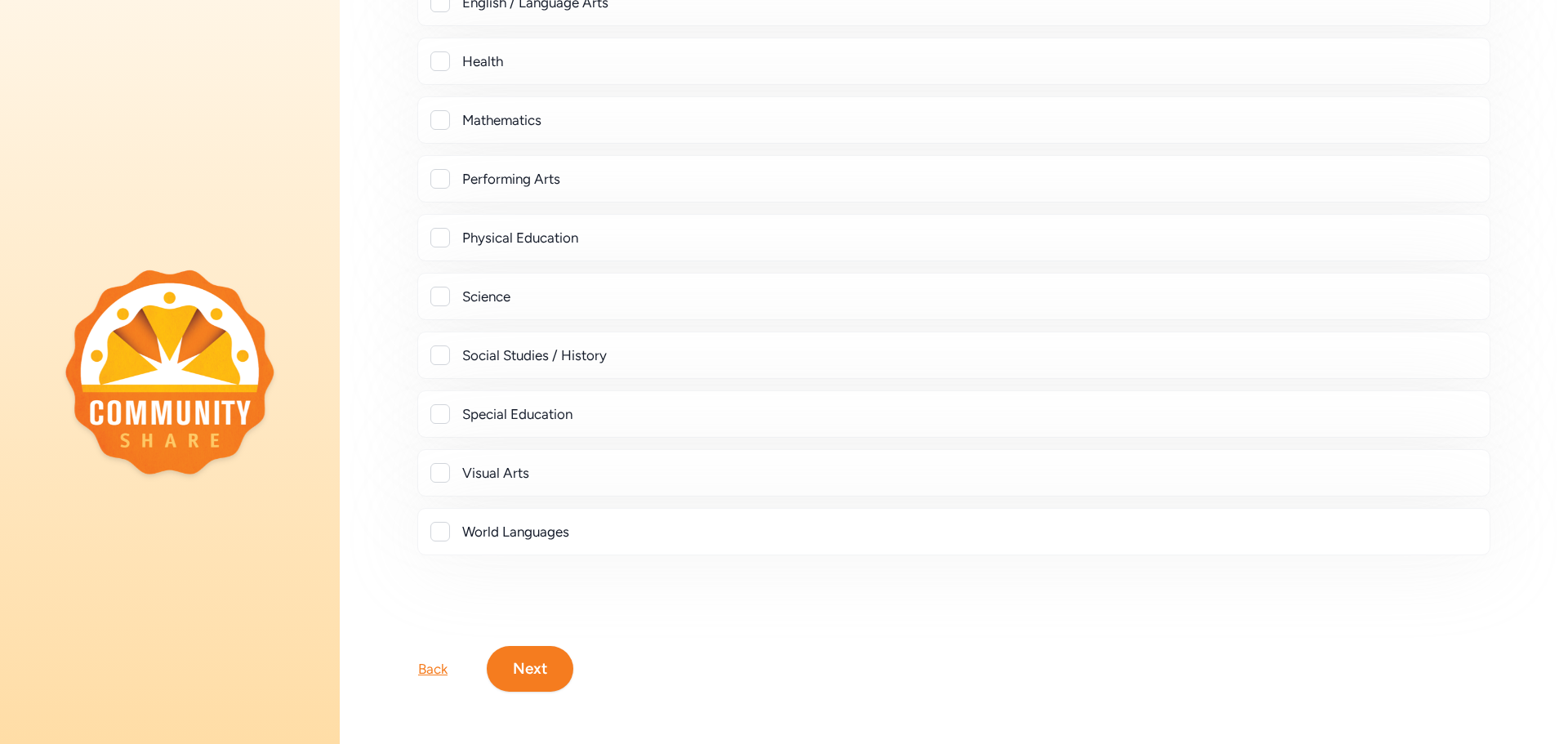
click at [436, 419] on div at bounding box center [440, 414] width 20 height 20
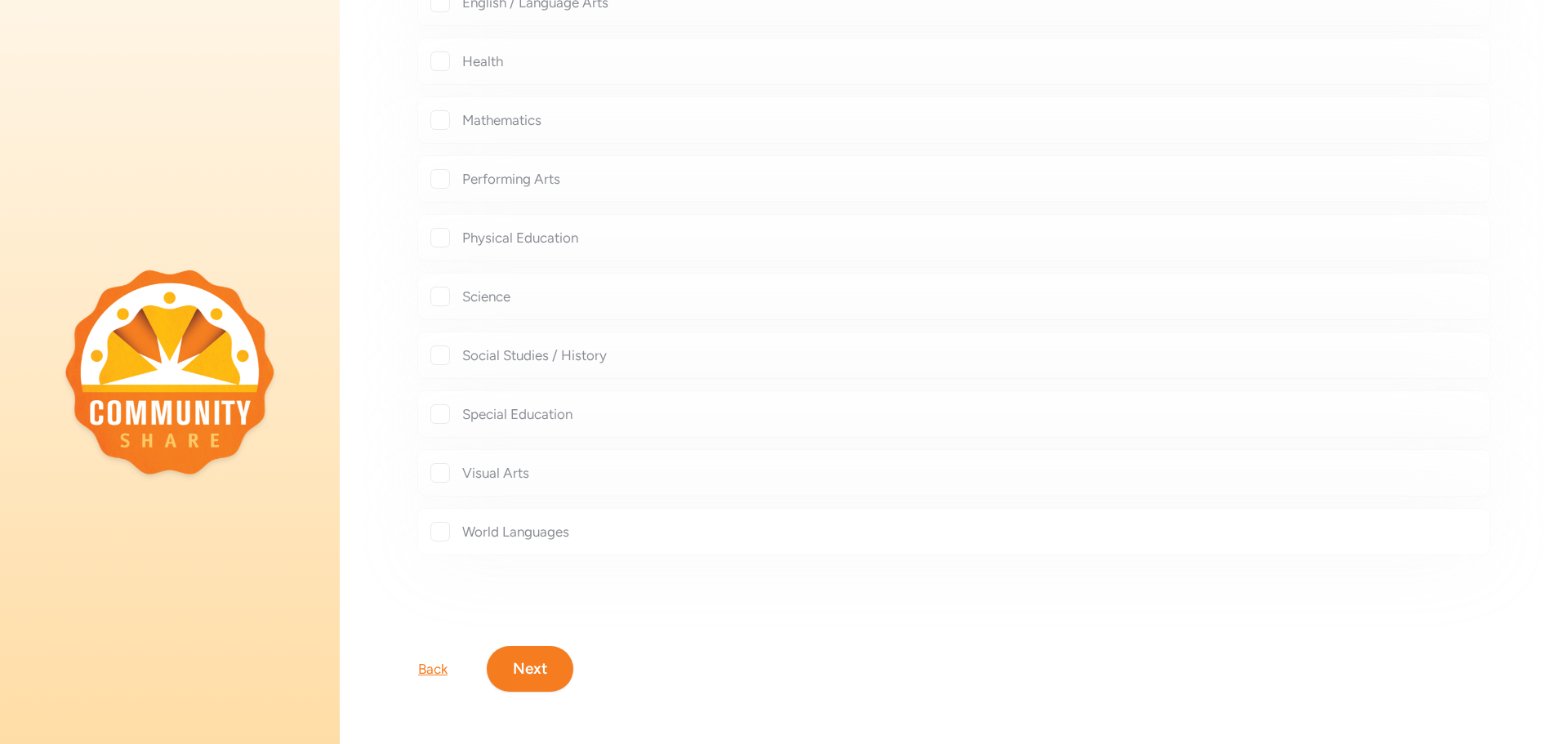
checkbox input "true"
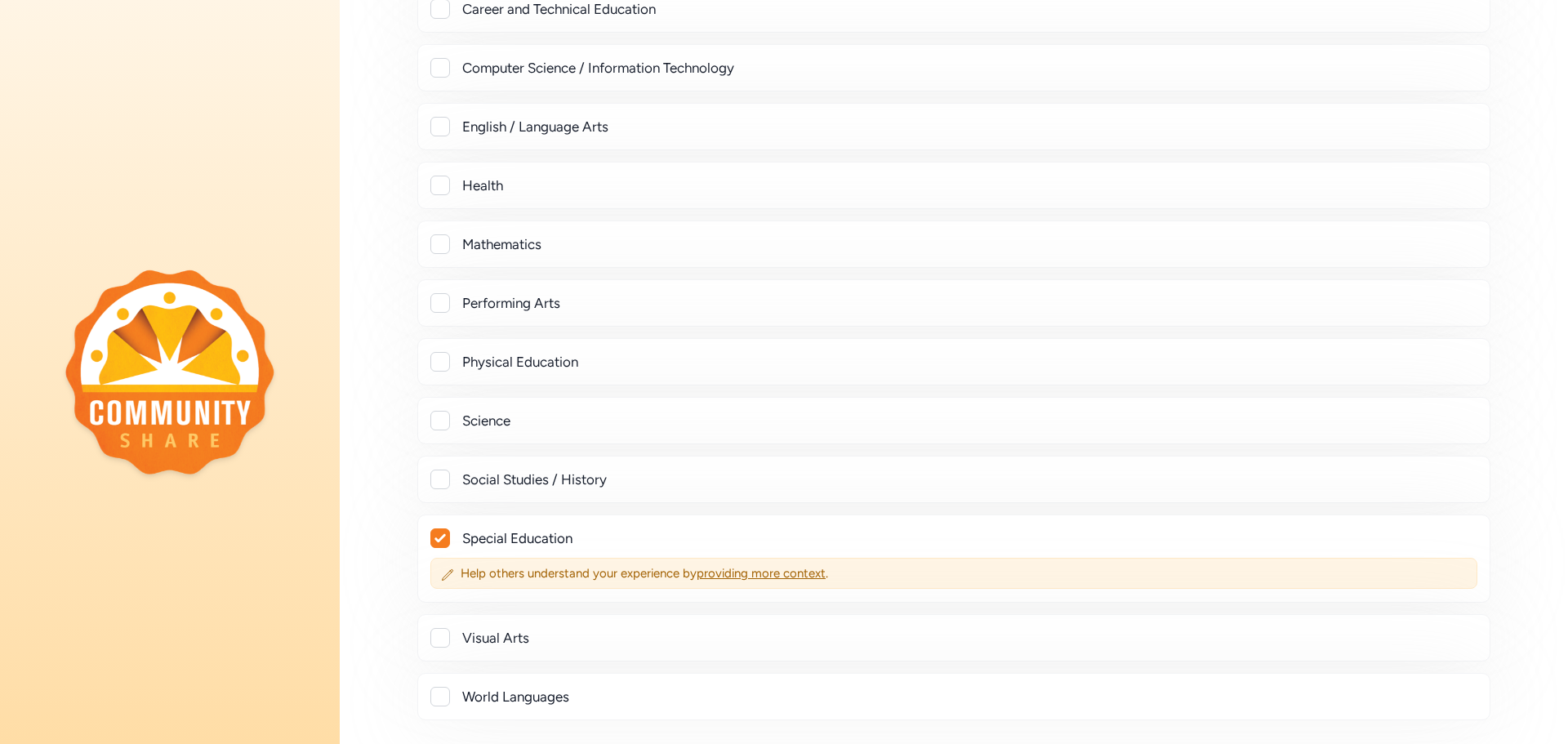
scroll to position [347, 0]
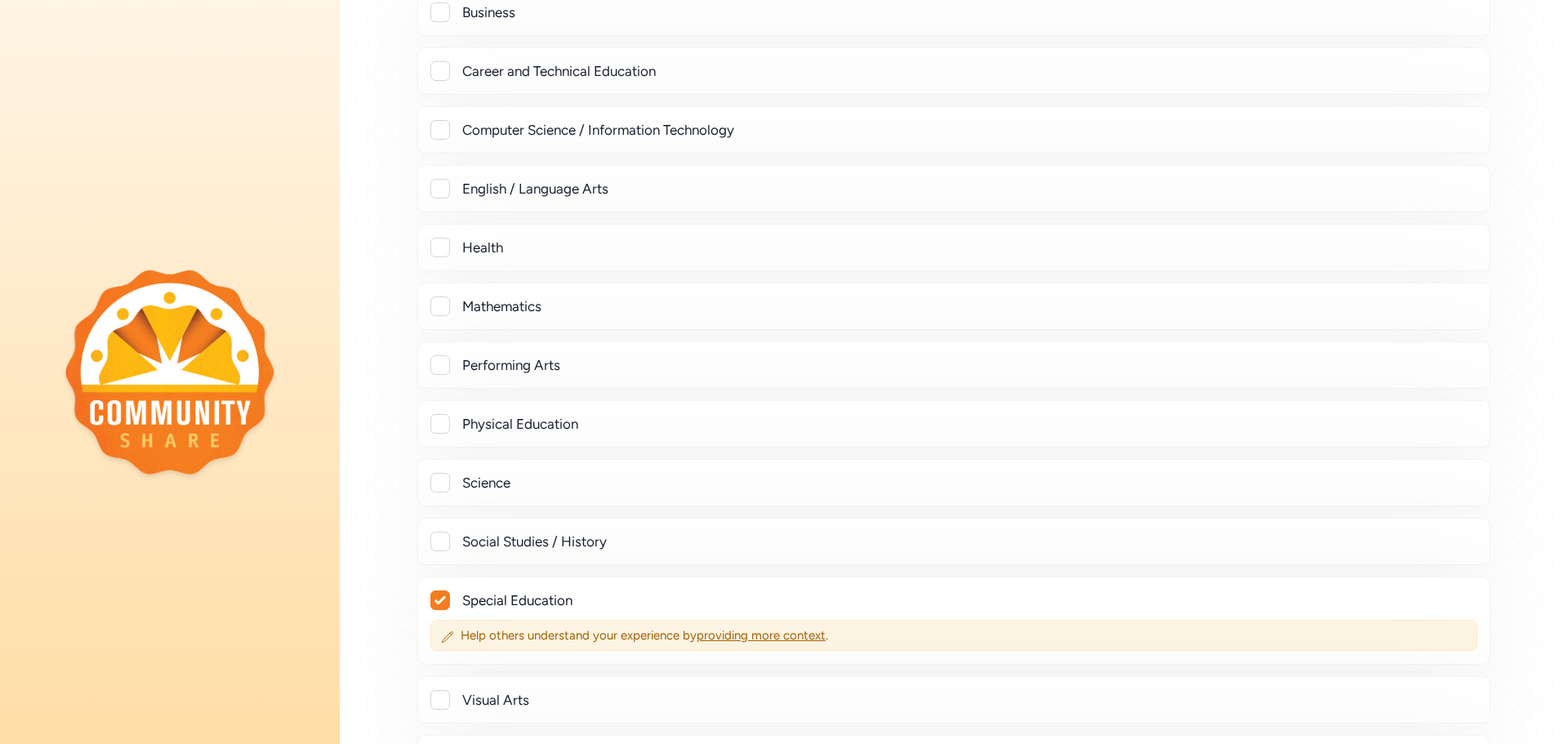
click at [438, 191] on div at bounding box center [440, 189] width 20 height 20
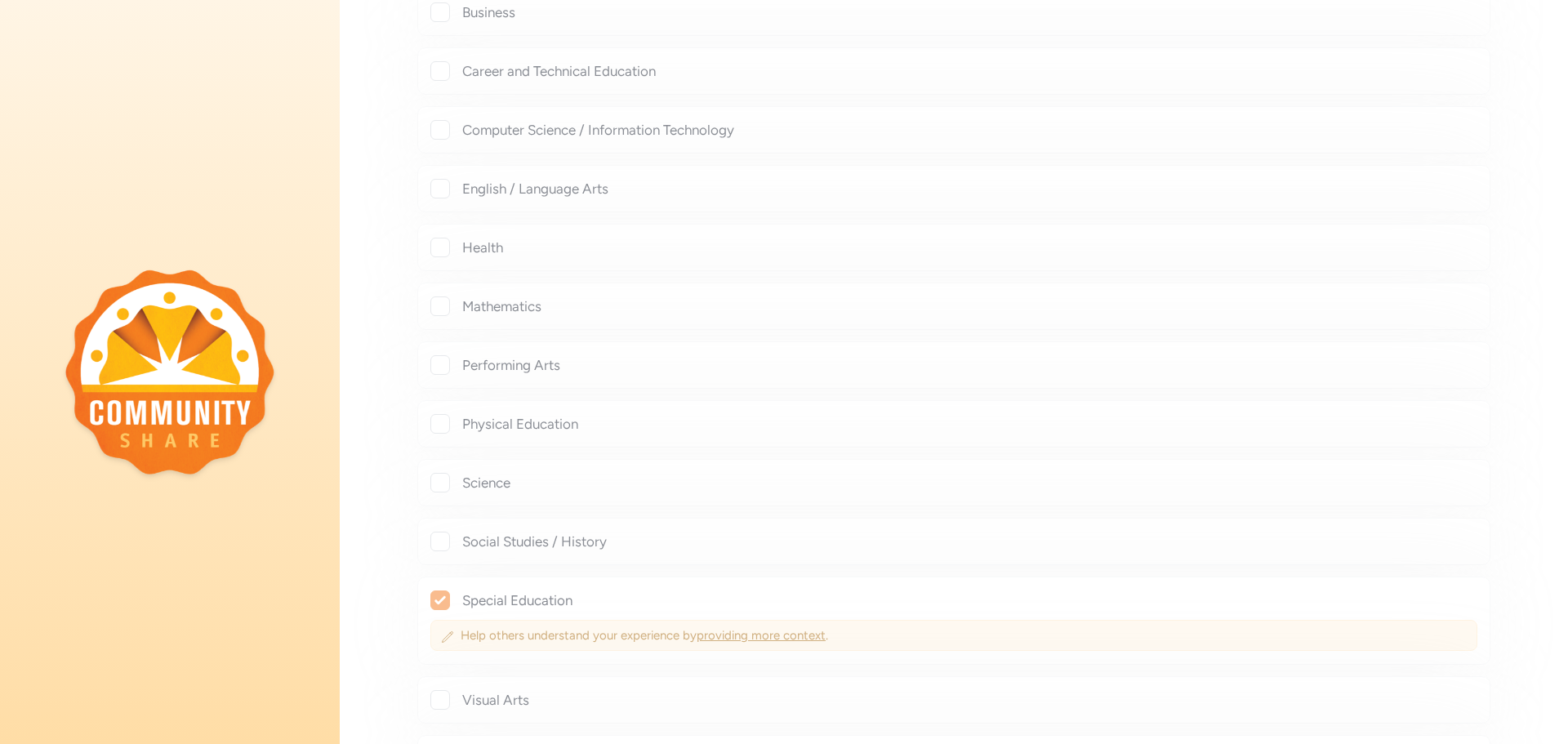
checkbox input "true"
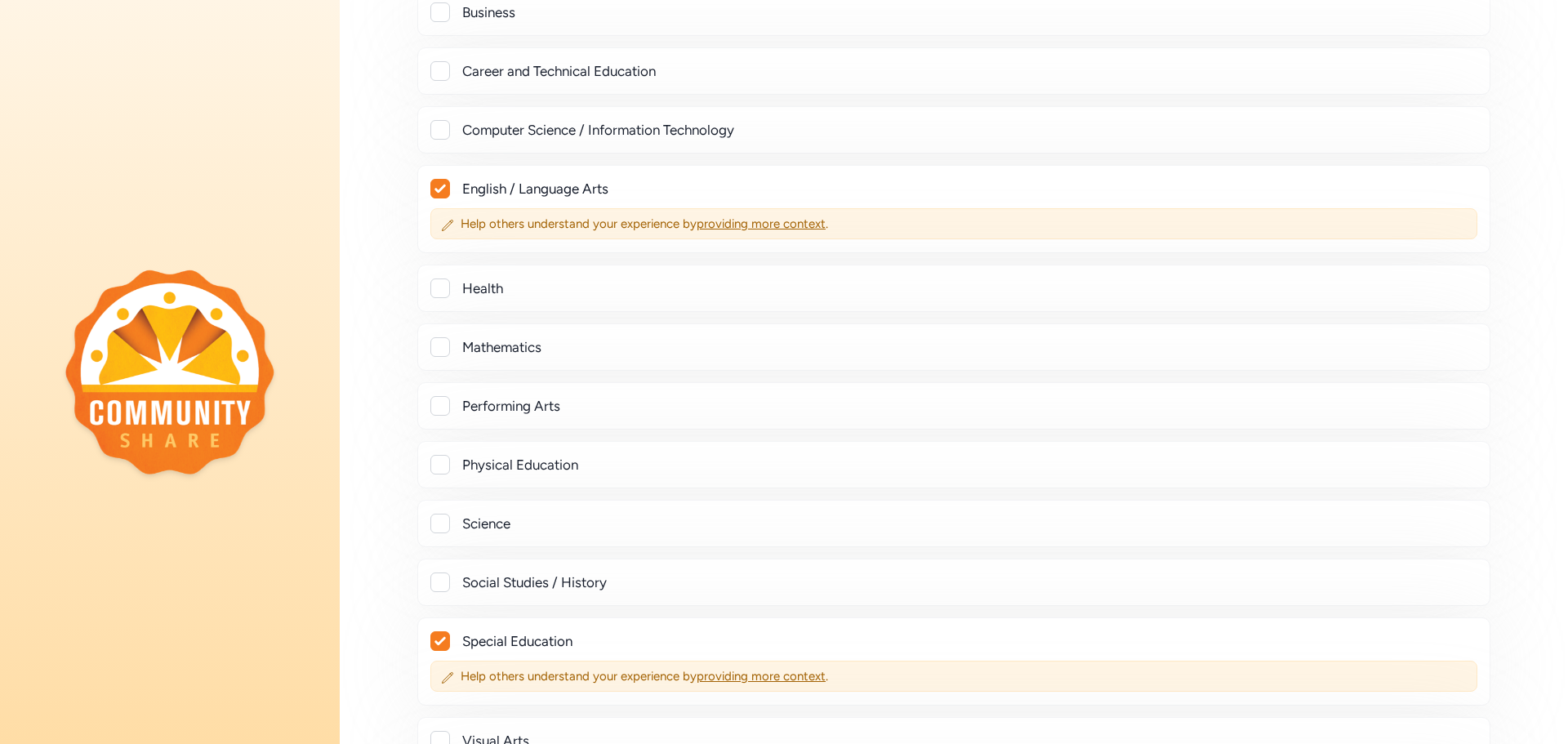
click at [443, 579] on div at bounding box center [440, 583] width 20 height 20
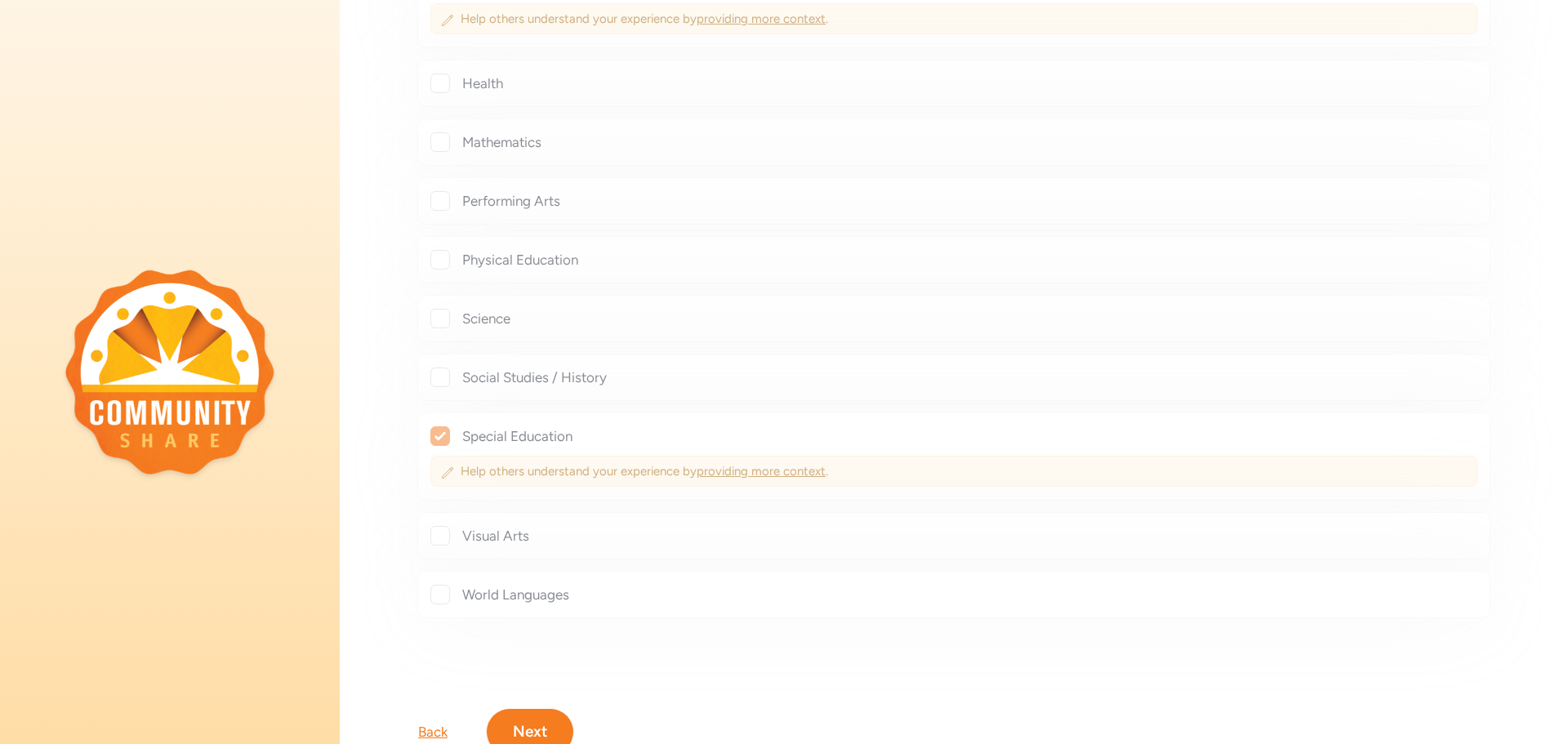
scroll to position [615, 0]
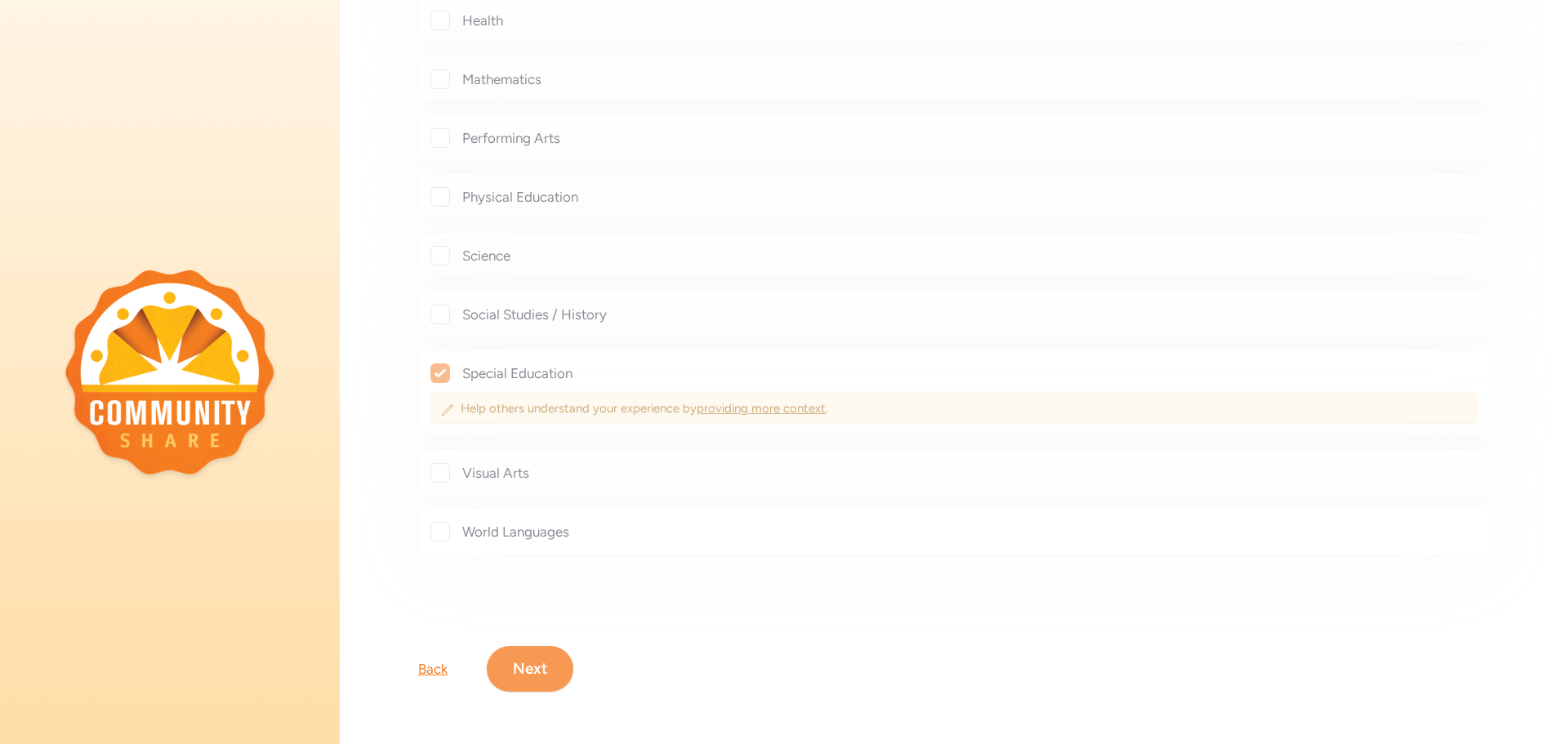
checkbox input "true"
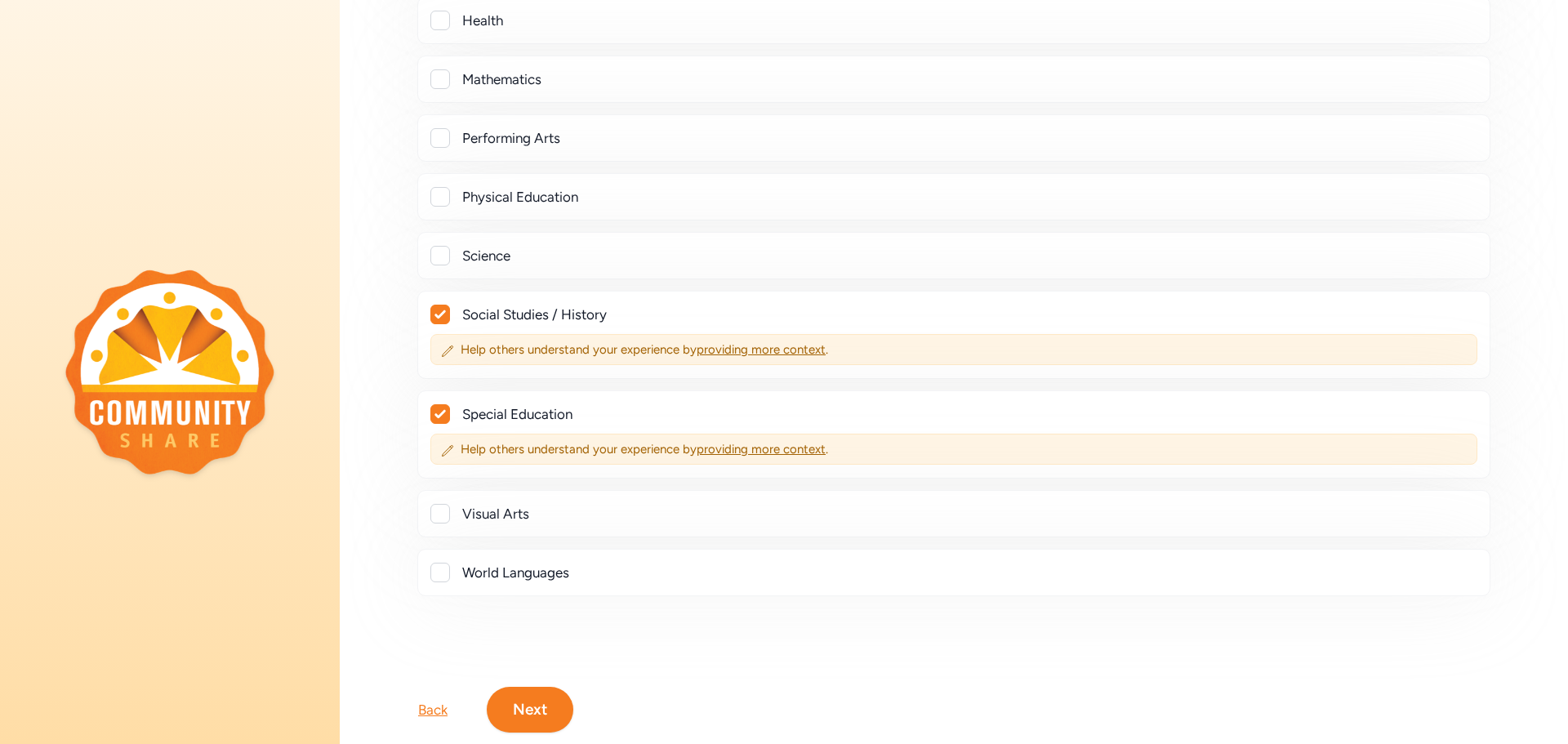
click at [531, 707] on button "Next" at bounding box center [530, 710] width 87 height 46
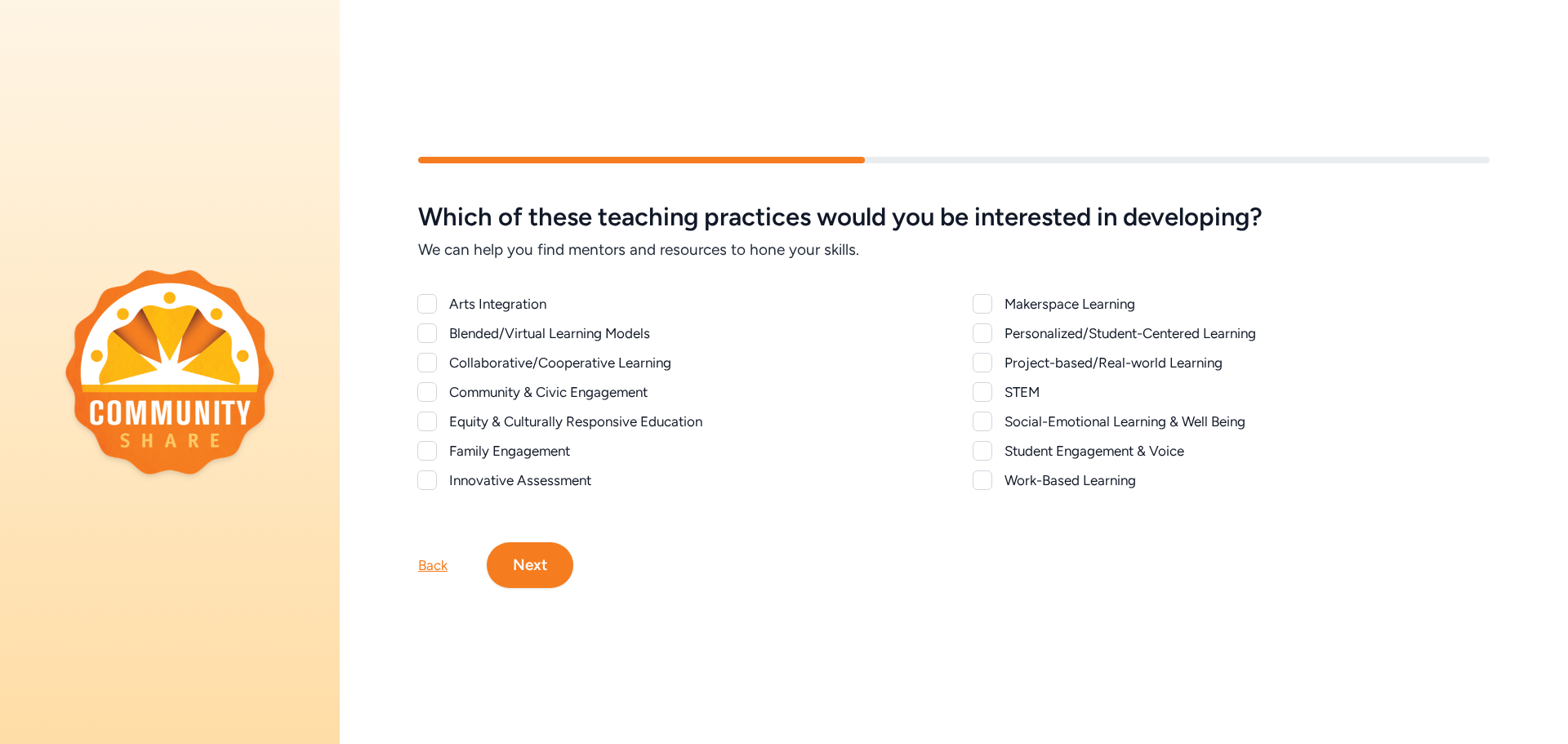
click at [429, 392] on div at bounding box center [427, 392] width 20 height 20
checkbox input "true"
click at [977, 418] on div at bounding box center [982, 422] width 20 height 20
checkbox input "true"
click at [534, 570] on button "Next" at bounding box center [530, 566] width 87 height 46
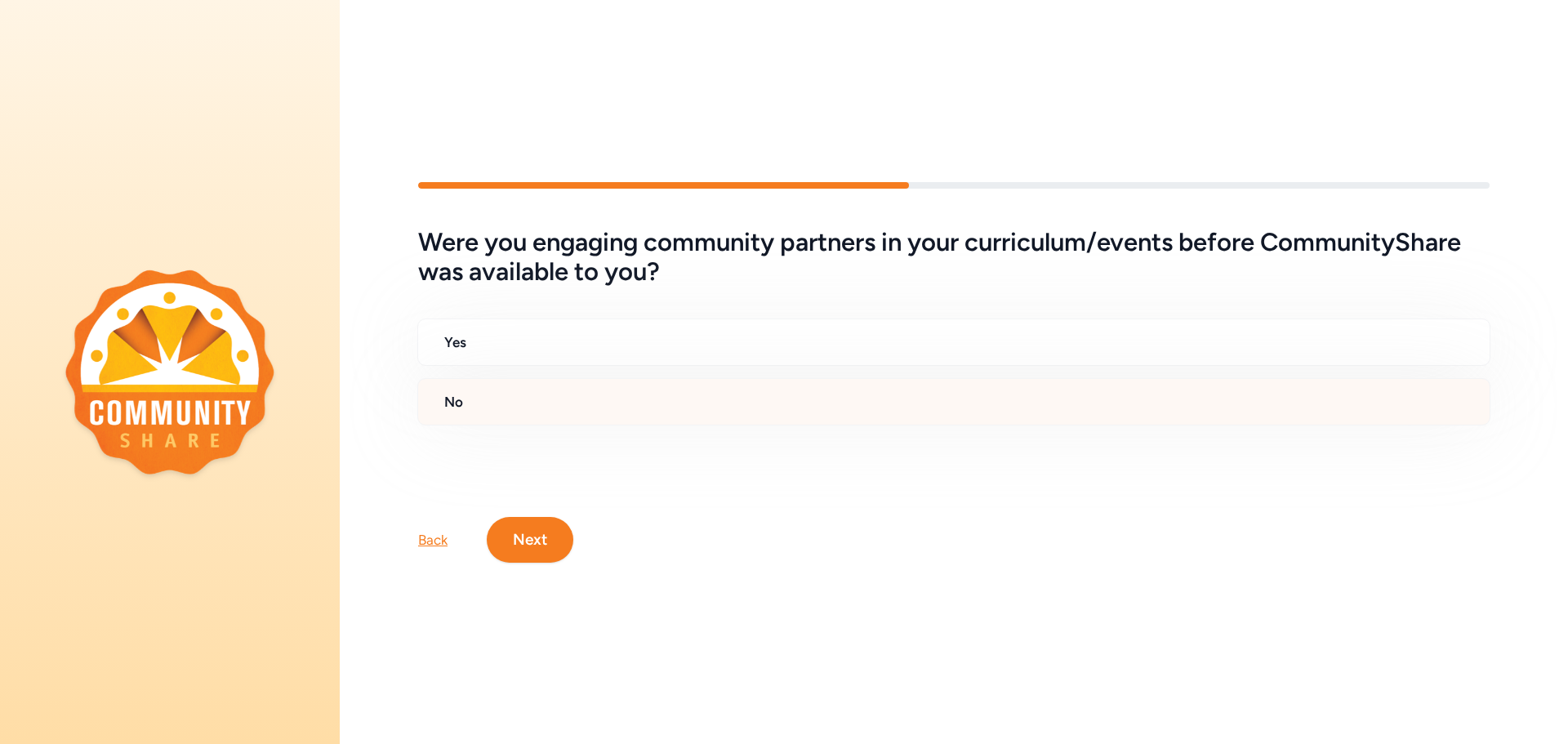
click at [603, 404] on h2 "No" at bounding box center [960, 402] width 1032 height 20
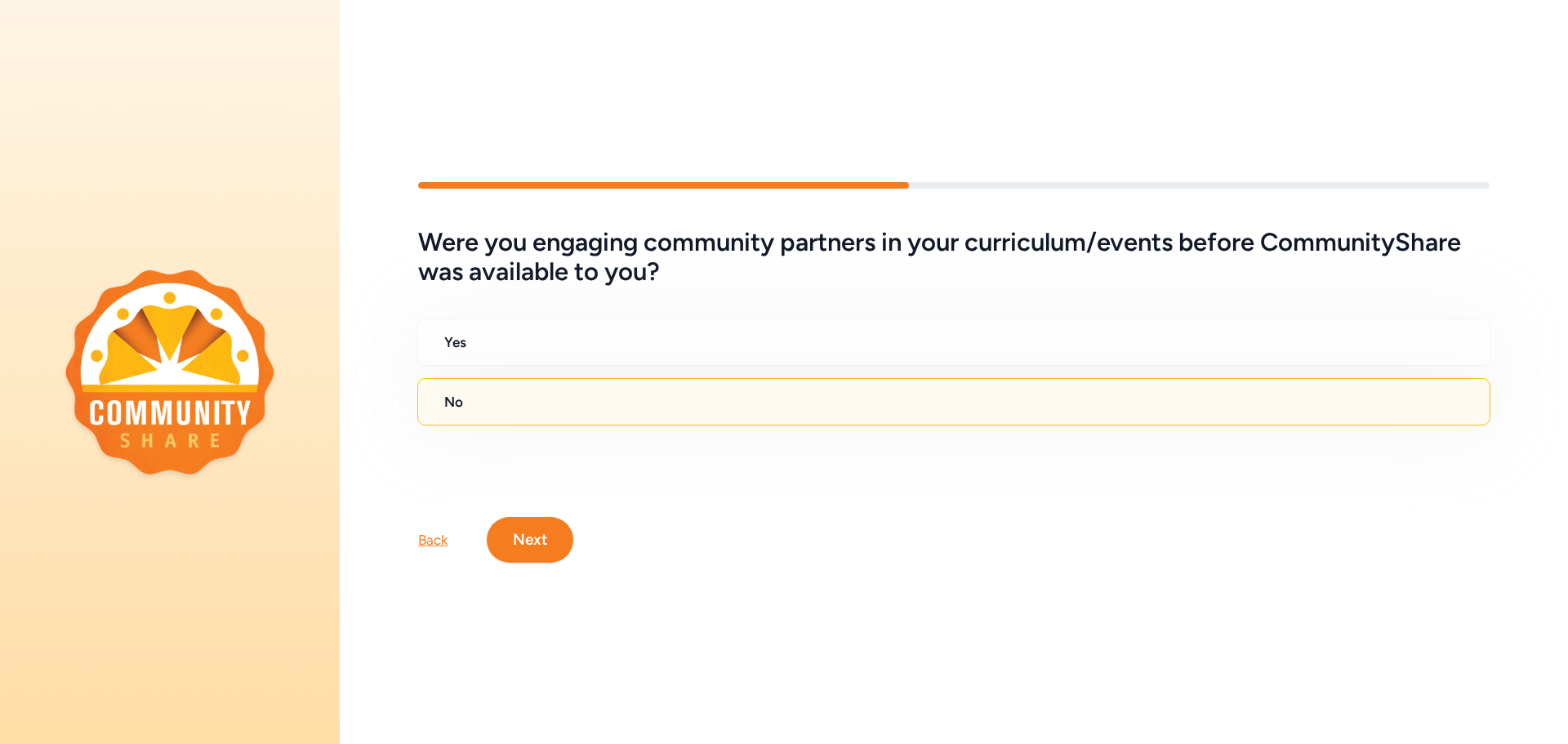
click at [548, 542] on button "Next" at bounding box center [530, 540] width 87 height 46
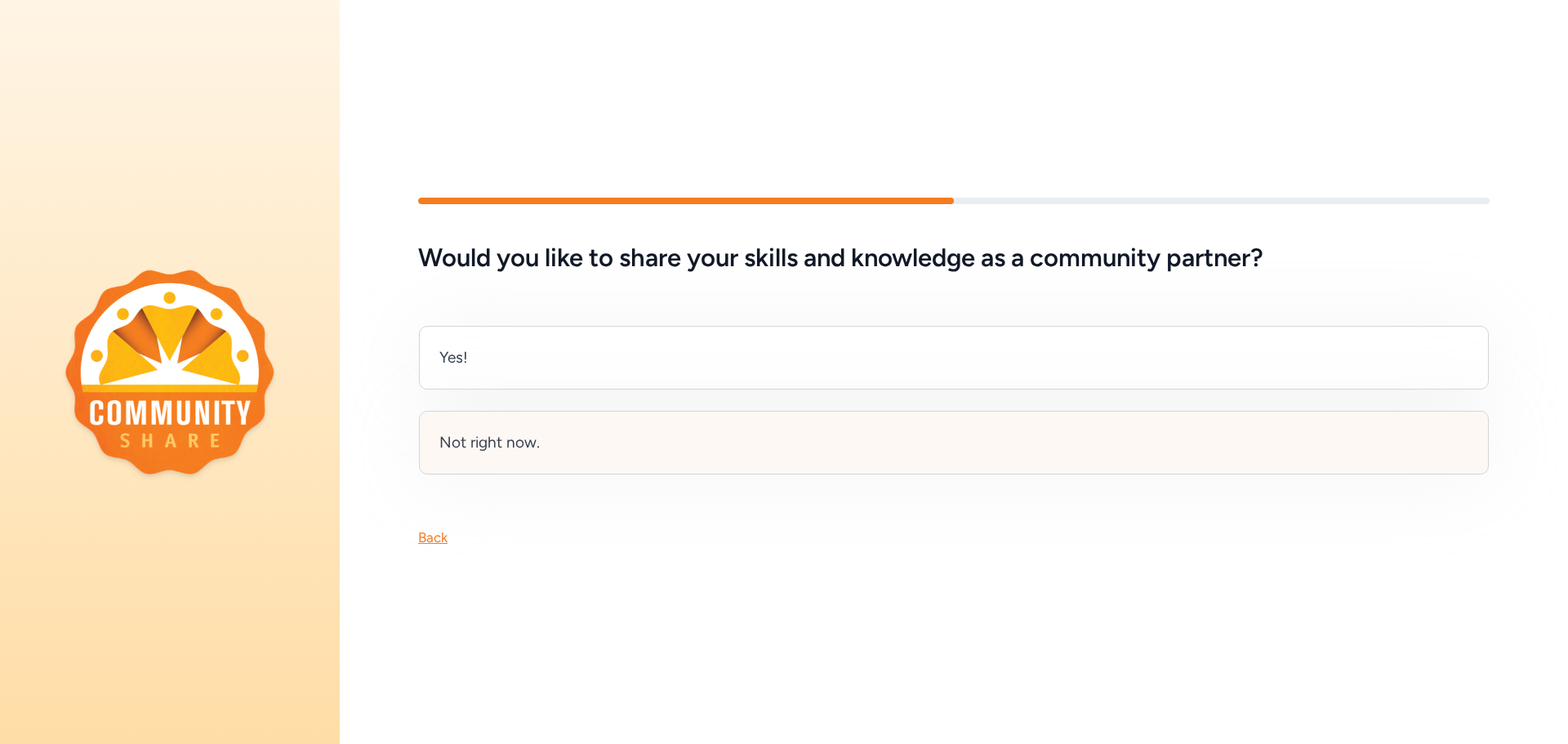
click at [744, 447] on div "Not right now." at bounding box center [954, 443] width 1070 height 64
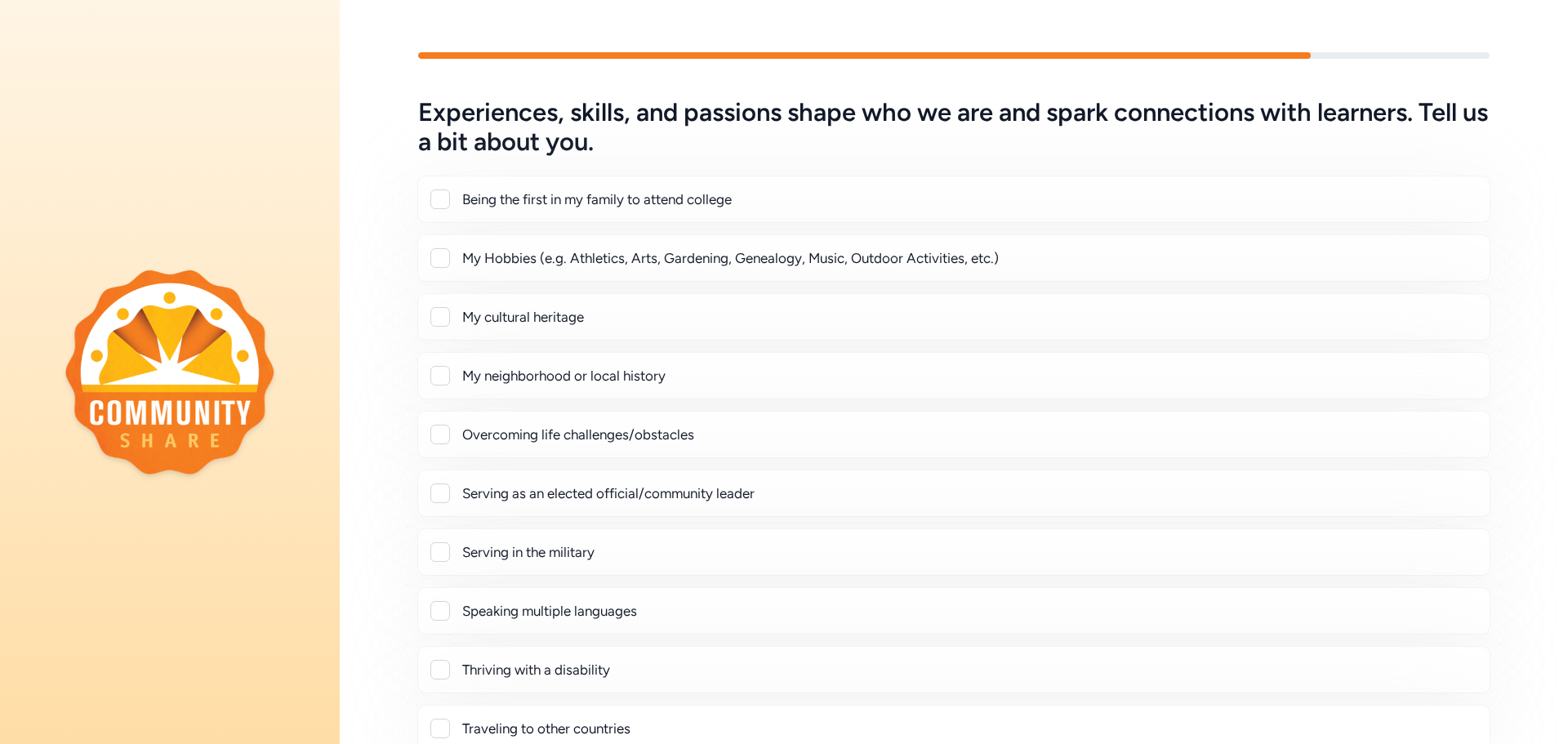
click at [441, 256] on div at bounding box center [440, 258] width 20 height 20
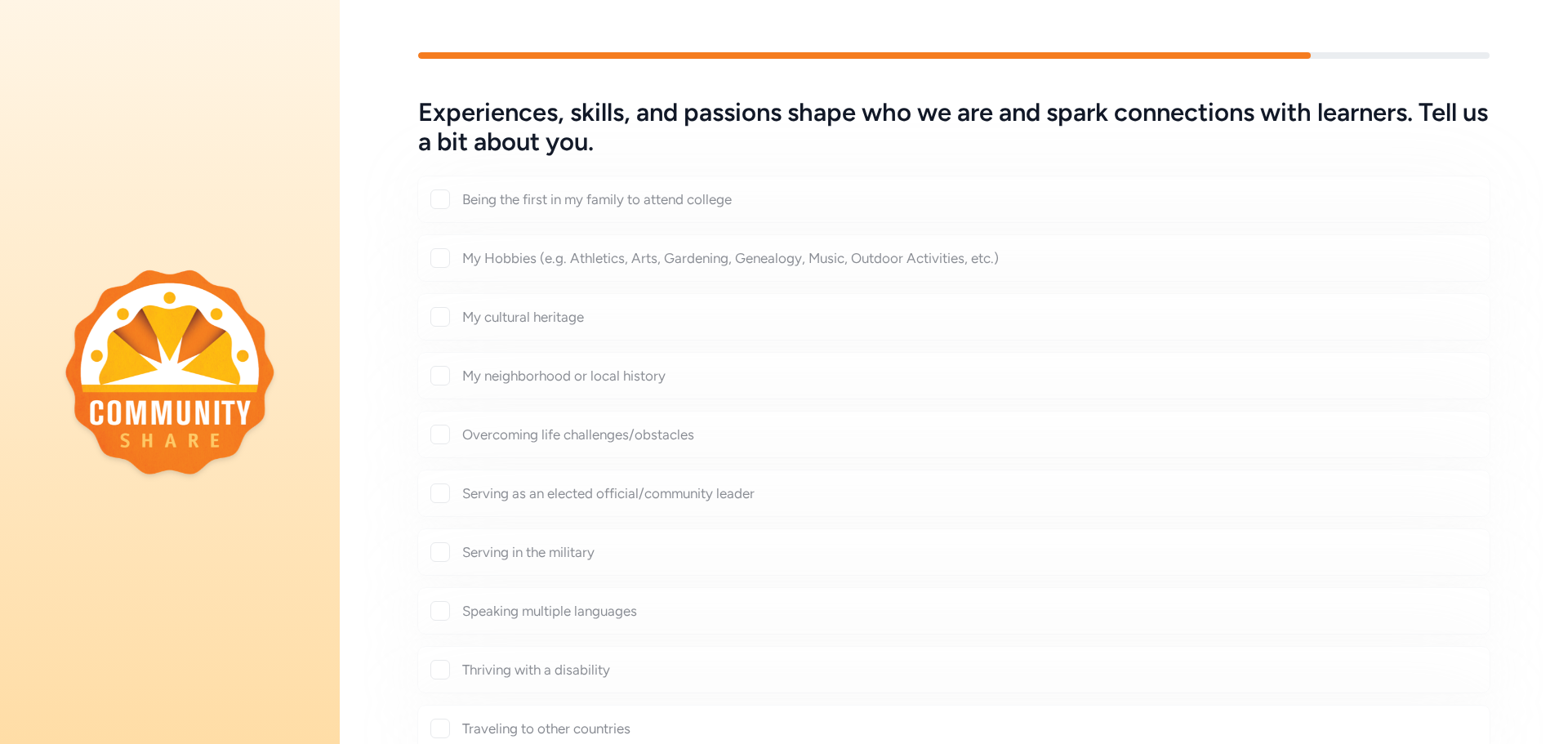
checkbox input "true"
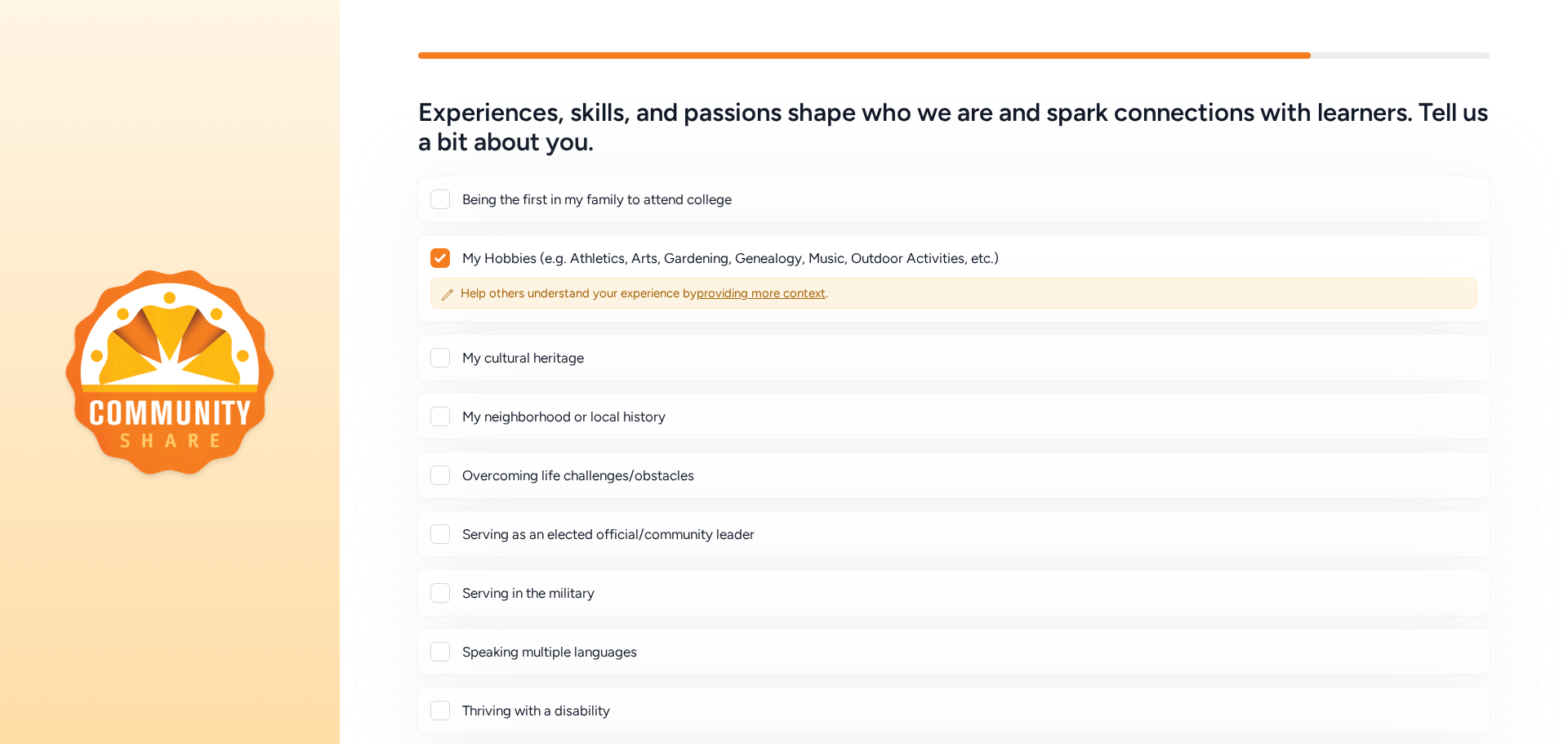
click at [442, 211] on div "Being the first in my family to attend college" at bounding box center [954, 200] width 1073 height 47
click at [444, 194] on div at bounding box center [440, 200] width 20 height 20
checkbox input "true"
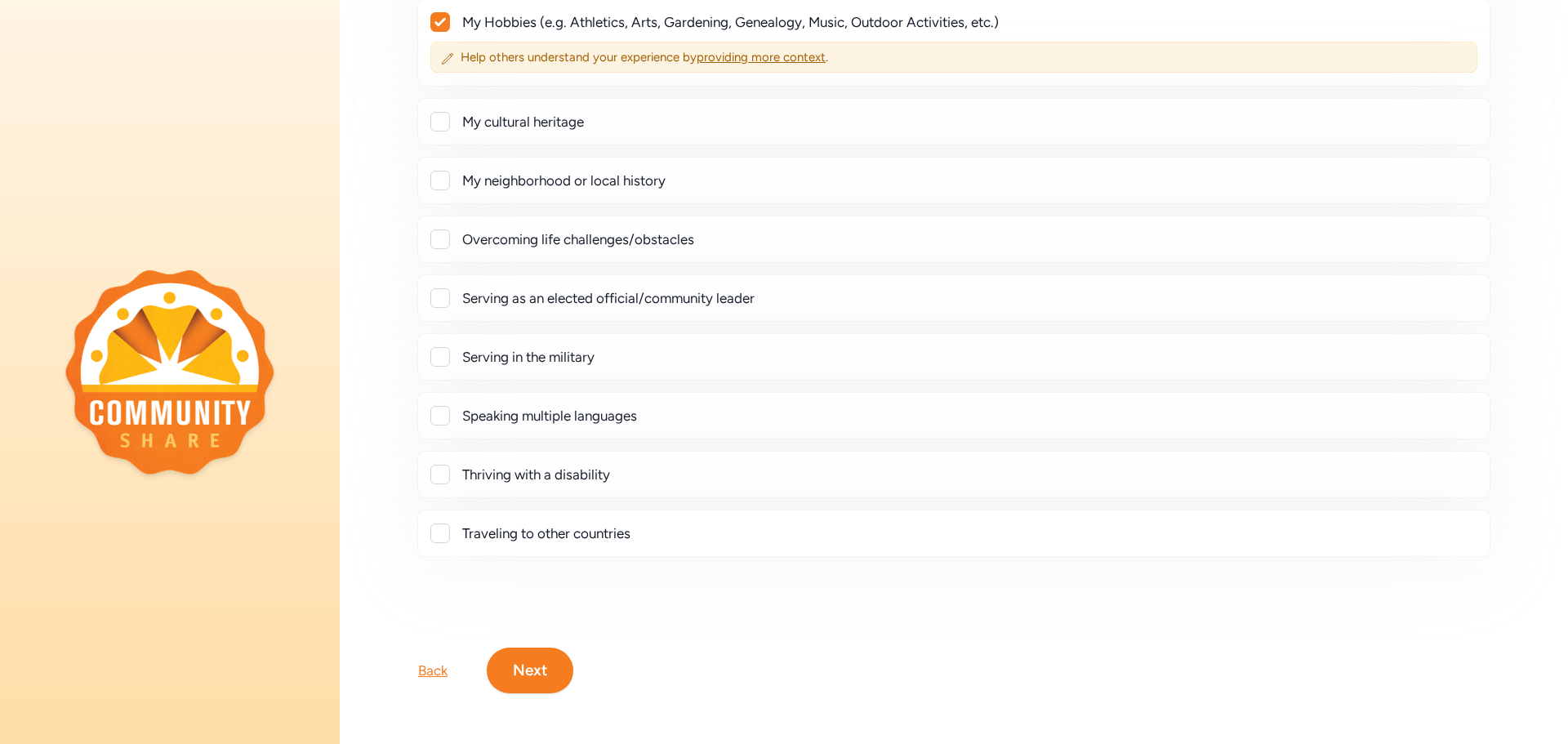
scroll to position [278, 0]
click at [444, 184] on div at bounding box center [440, 179] width 20 height 20
checkbox input "true"
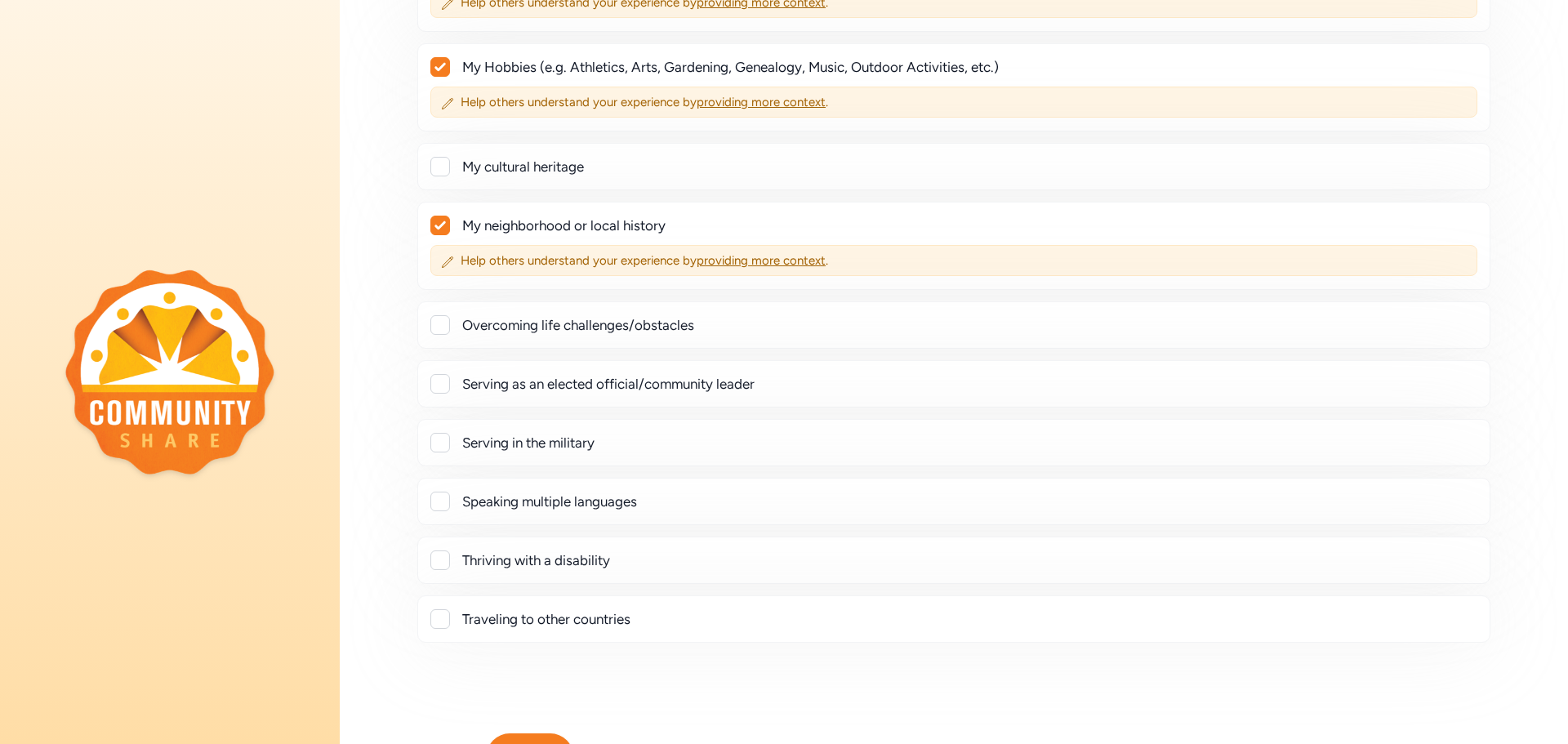
scroll to position [319, 0]
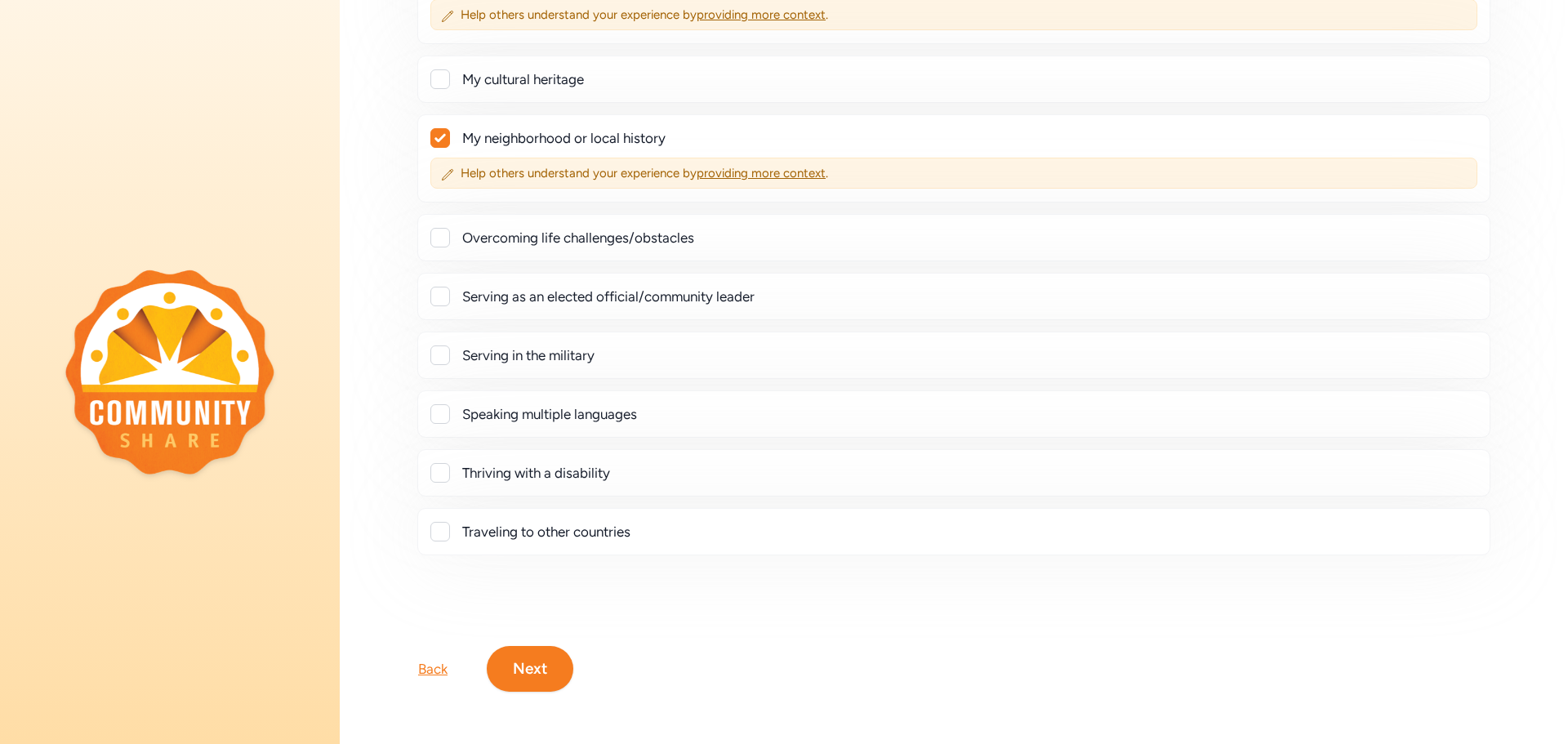
click at [549, 662] on button "Next" at bounding box center [530, 670] width 87 height 46
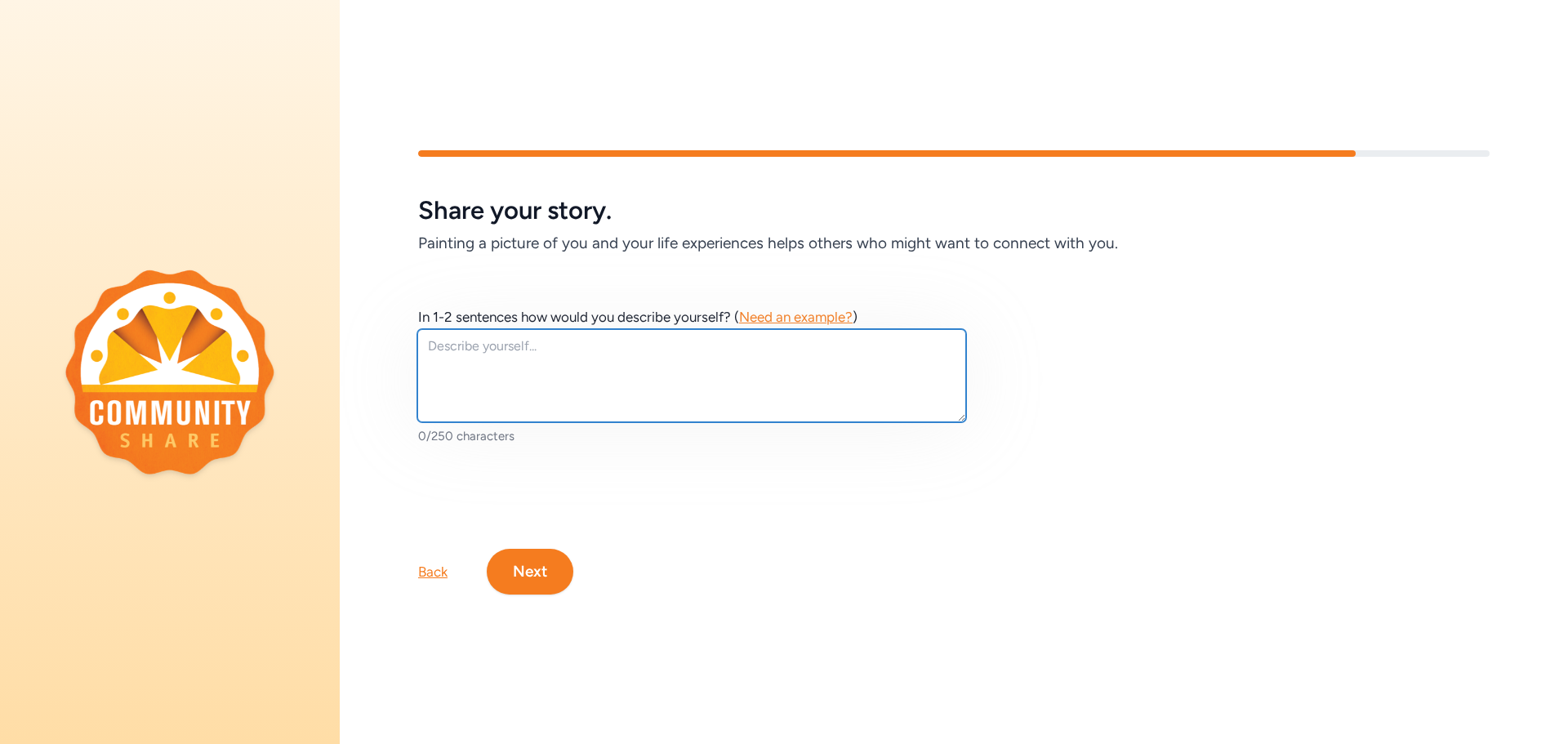
click at [572, 346] on textarea at bounding box center [691, 376] width 549 height 93
type textarea "Educator and former football coach for 20 years."
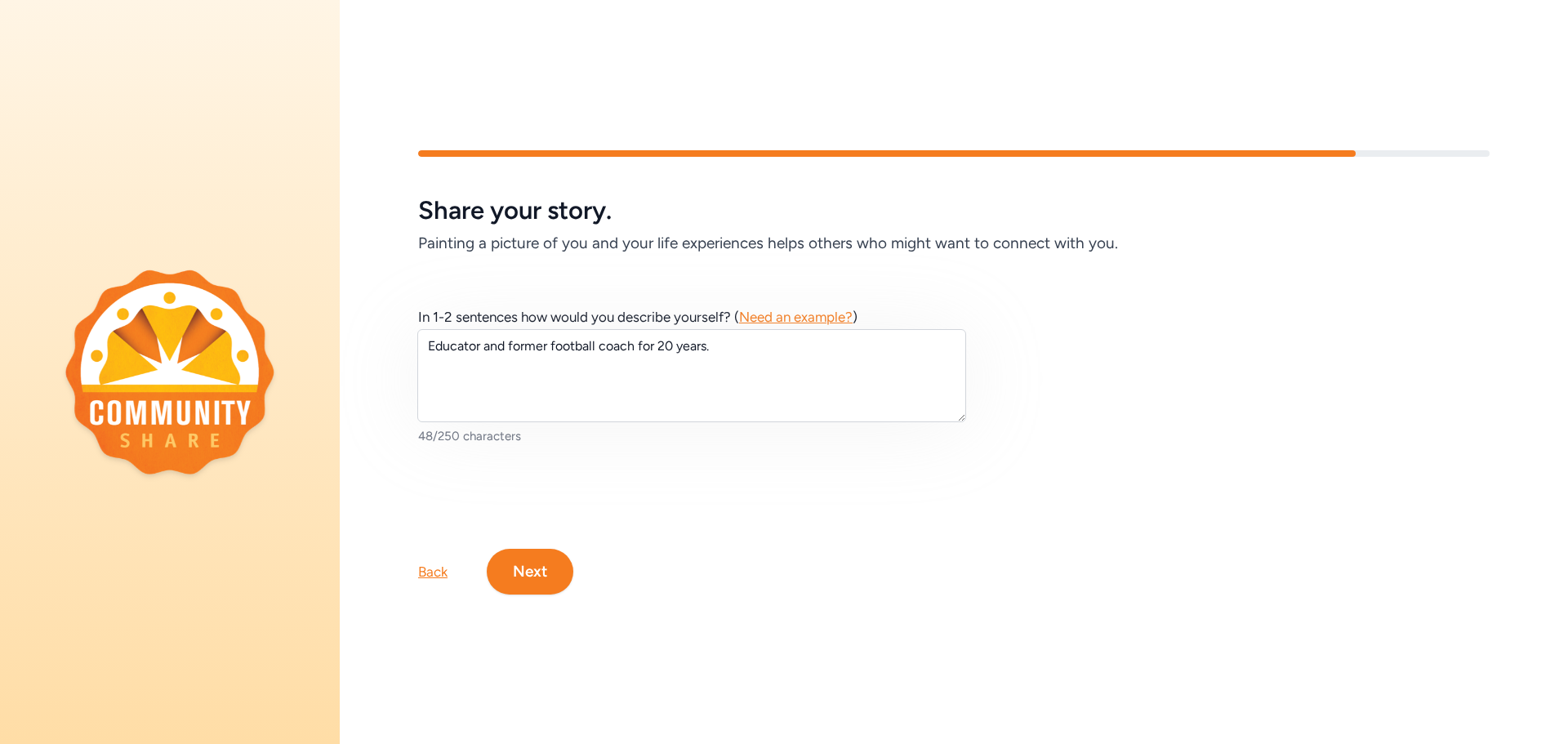
click at [529, 570] on button "Next" at bounding box center [530, 572] width 87 height 46
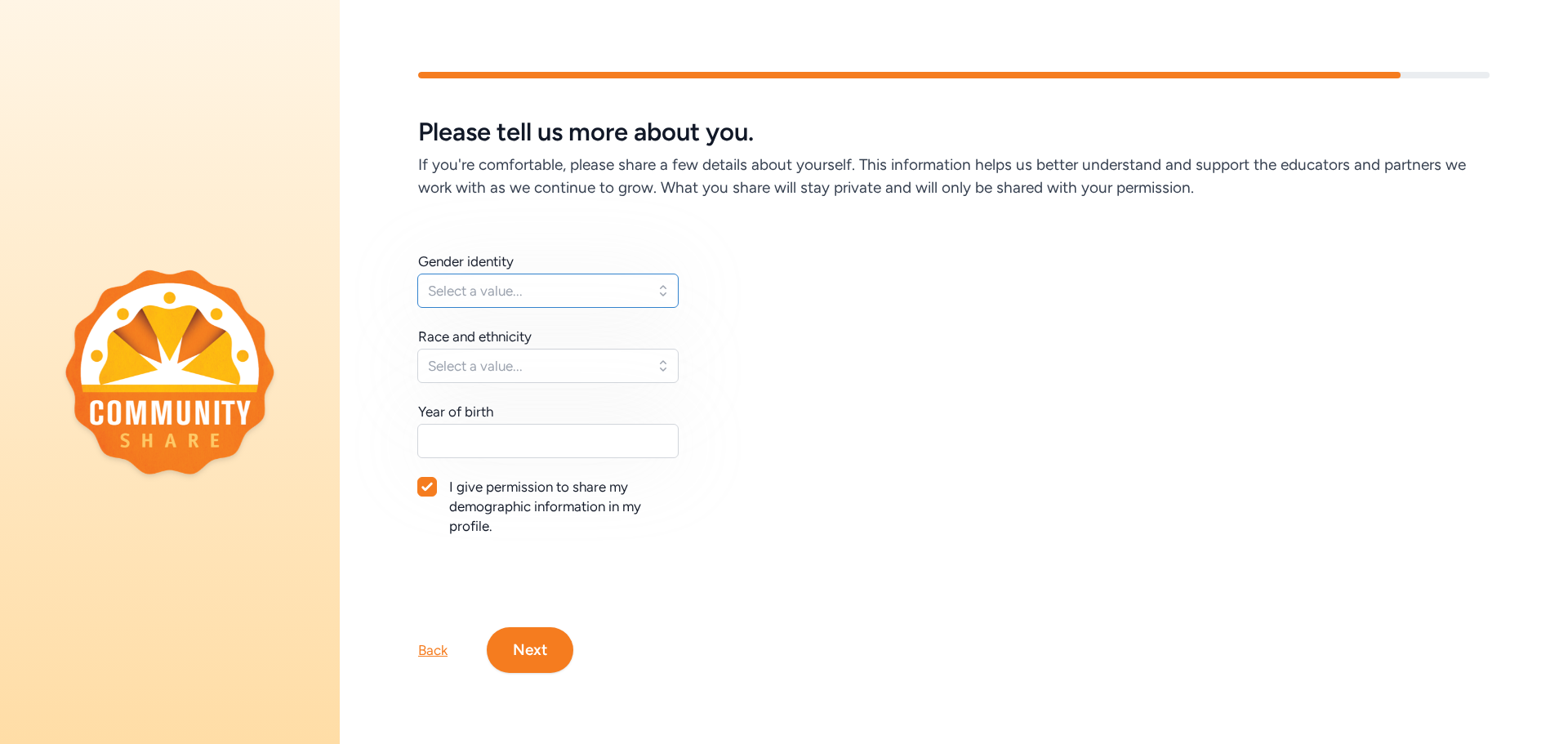
click at [565, 277] on button "Select a value..." at bounding box center [547, 291] width 261 height 34
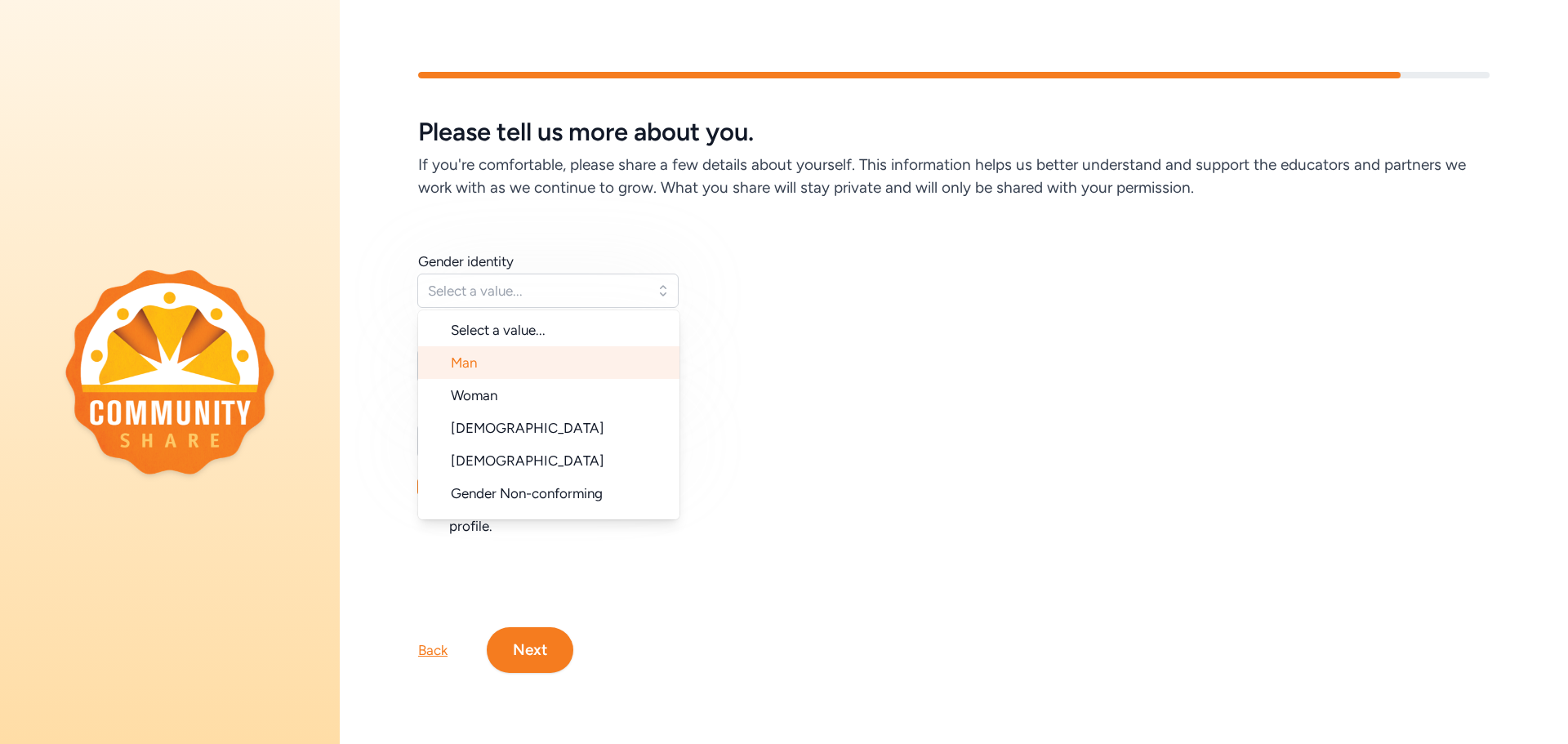
click at [546, 364] on li "Man" at bounding box center [548, 363] width 261 height 33
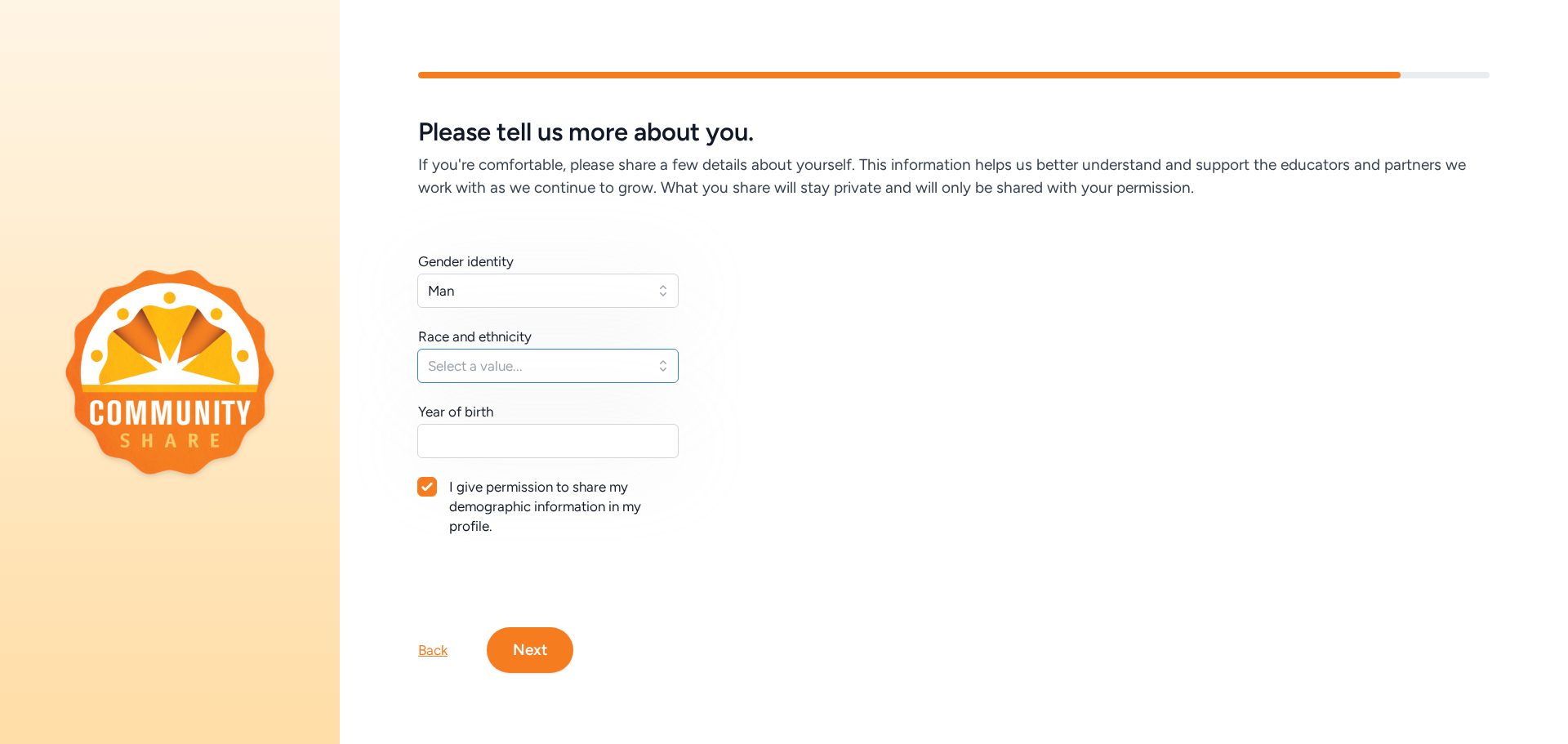
click at [546, 359] on span "Select a value..." at bounding box center [537, 366] width 218 height 20
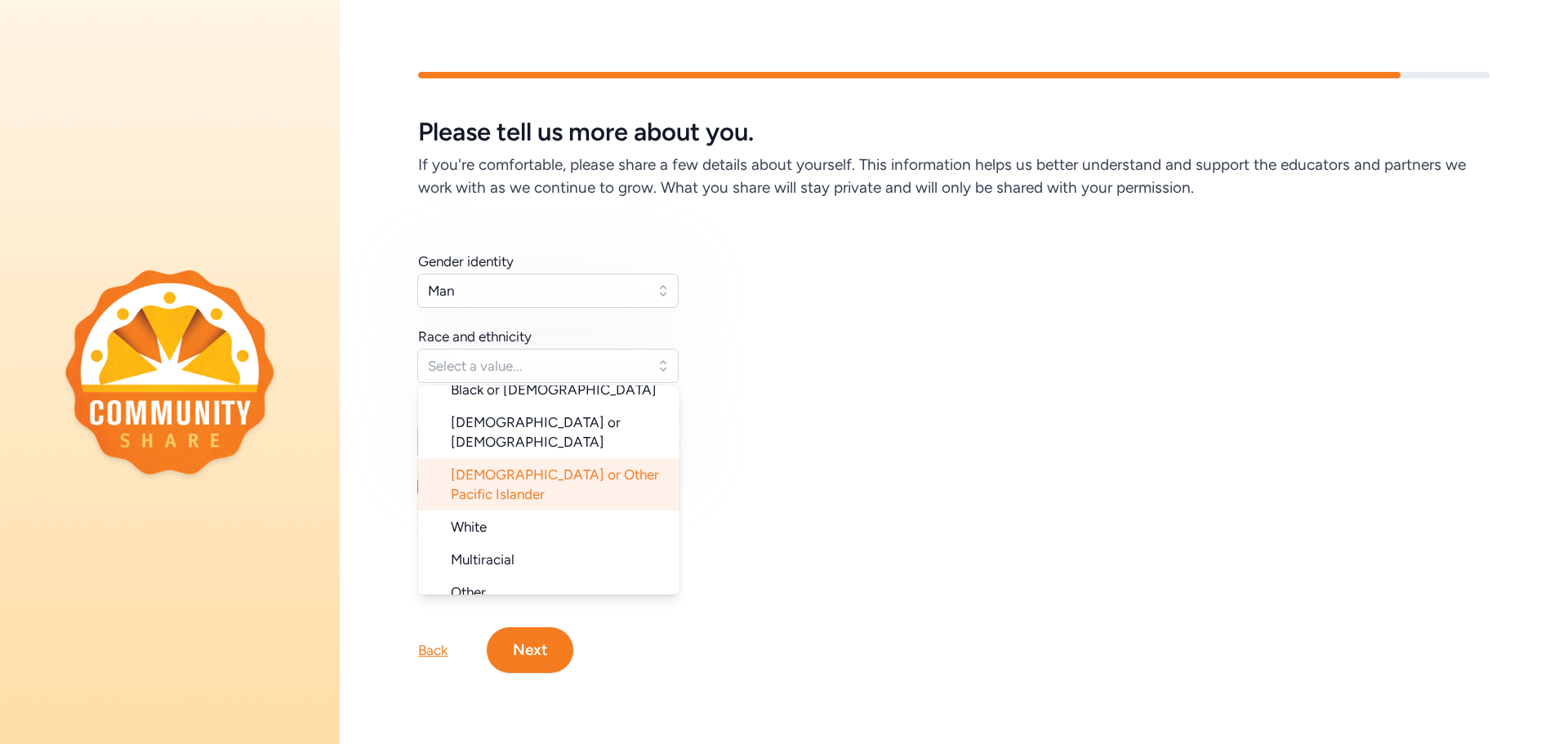
scroll to position [164, 0]
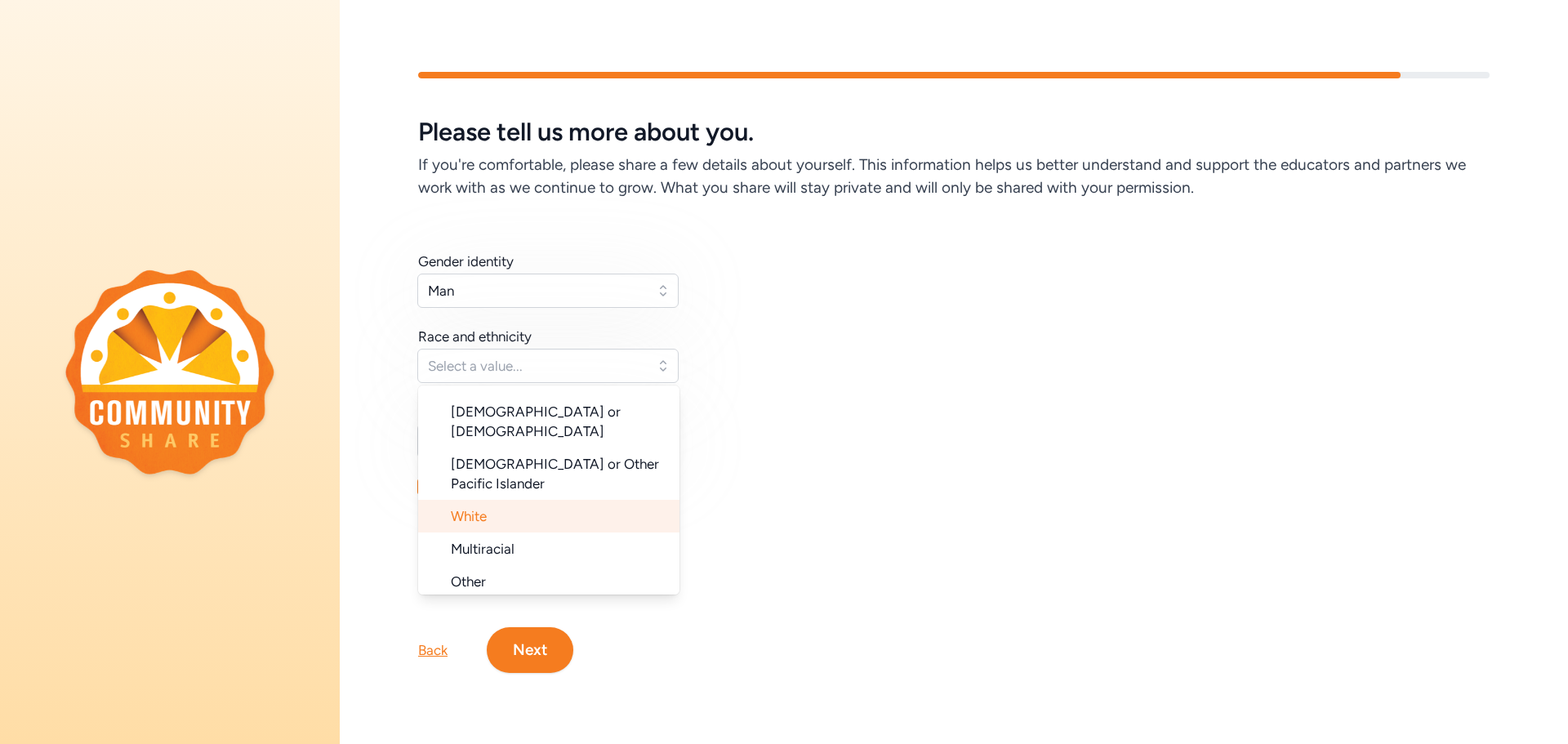
click at [569, 500] on li "White" at bounding box center [548, 516] width 261 height 33
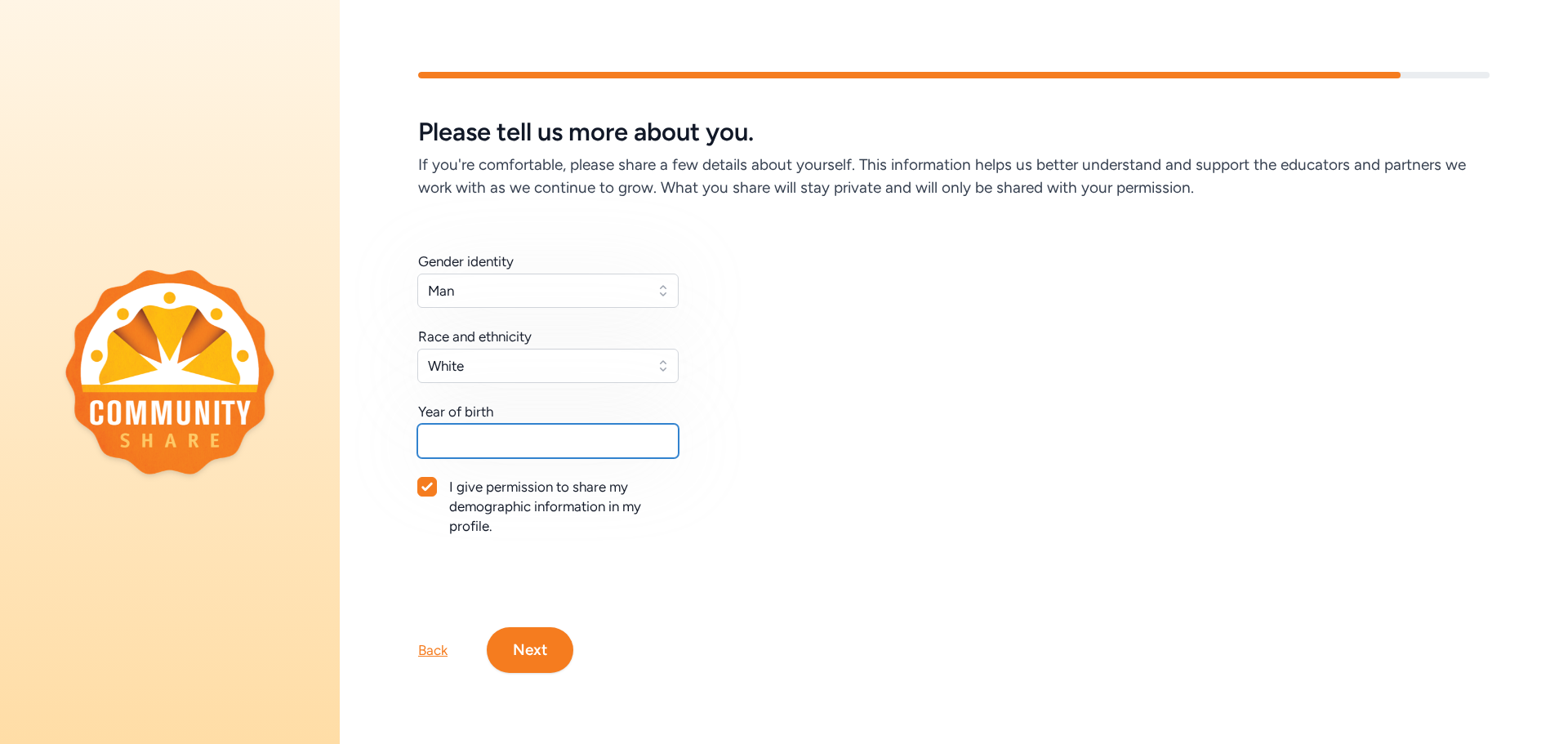
click at [549, 443] on input "text" at bounding box center [547, 441] width 261 height 34
type input "1980"
click at [433, 493] on div at bounding box center [427, 487] width 18 height 18
checkbox input "false"
click at [539, 643] on button "Next" at bounding box center [530, 651] width 87 height 46
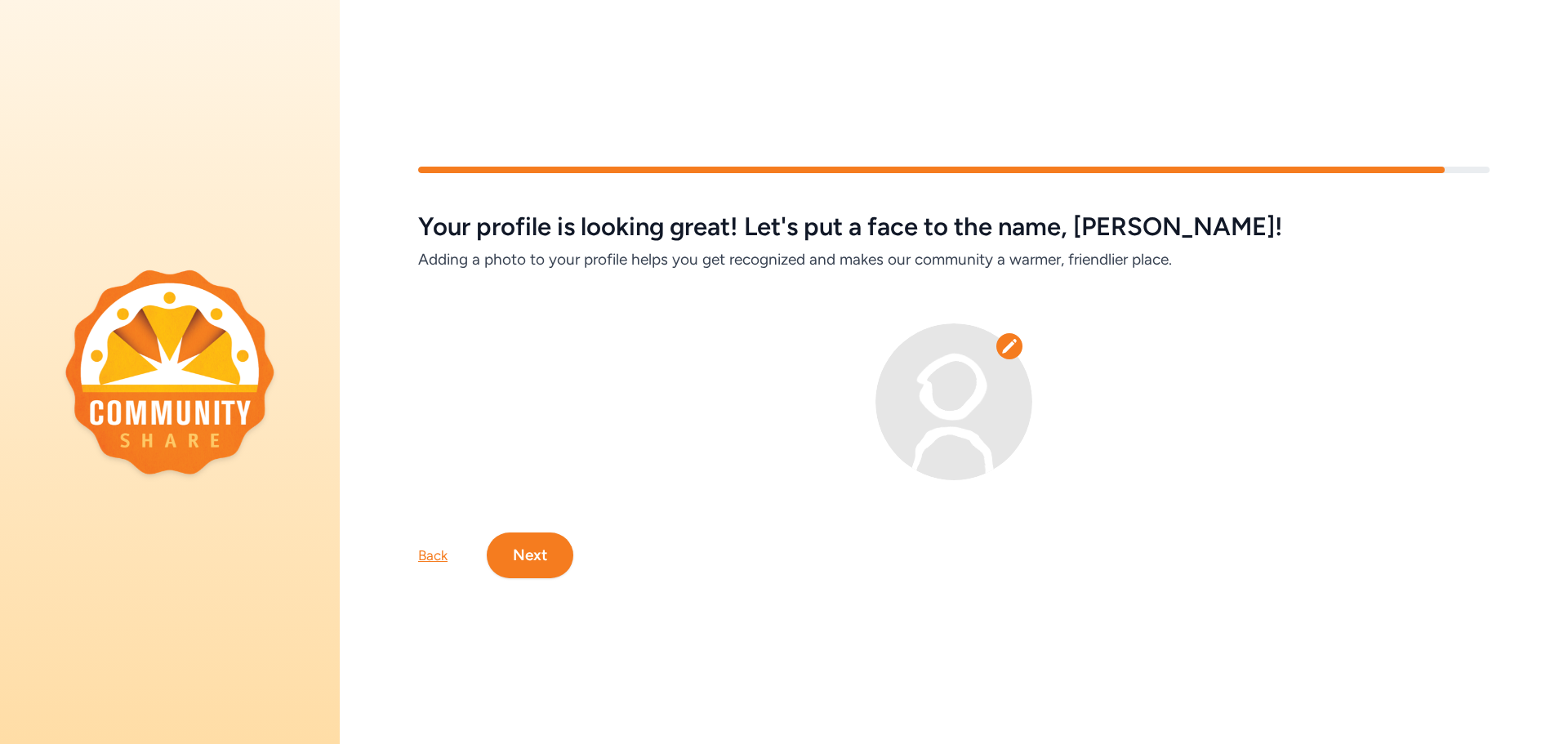
click at [544, 569] on button "Next" at bounding box center [530, 556] width 87 height 46
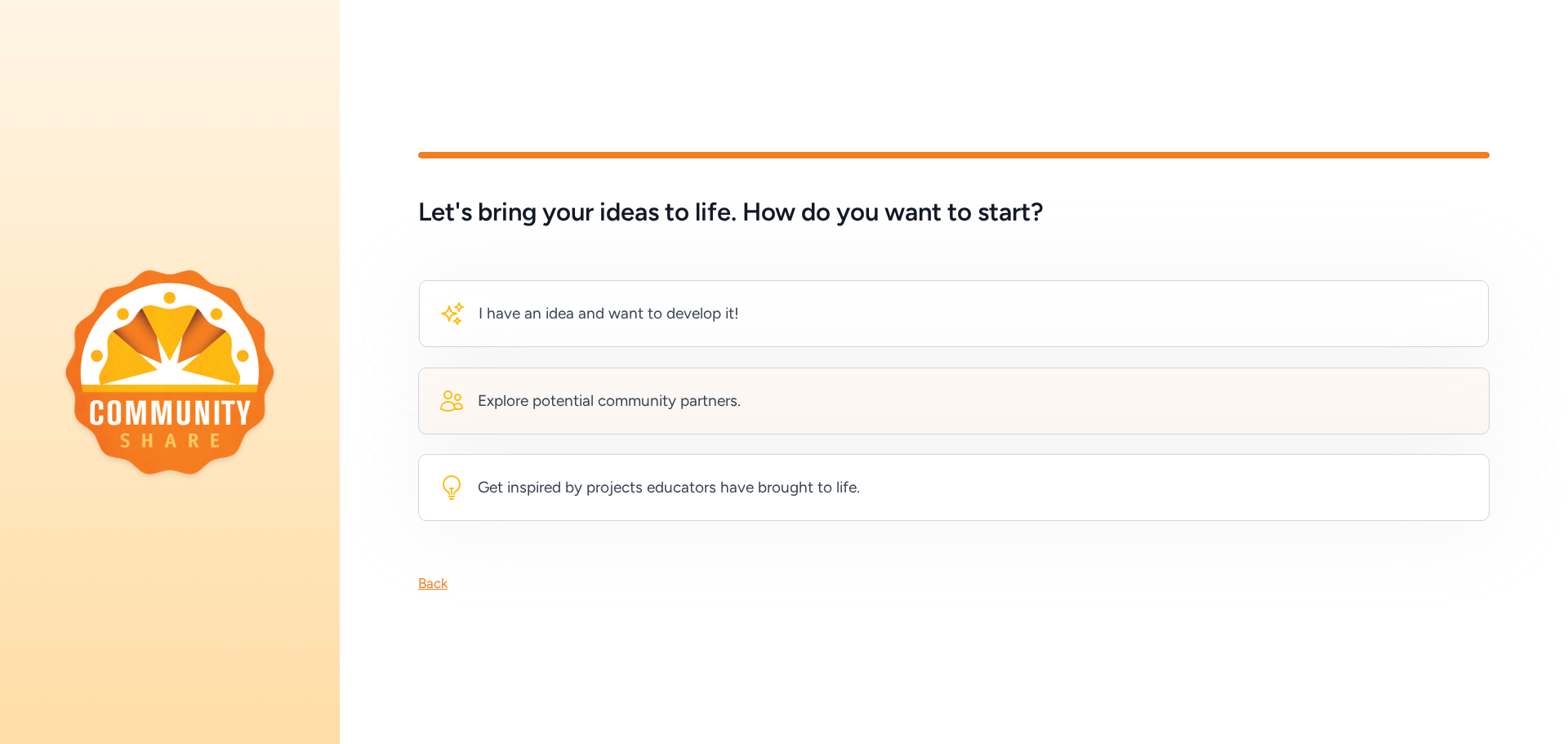
click at [739, 396] on div "Explore potential community partners." at bounding box center [609, 401] width 263 height 23
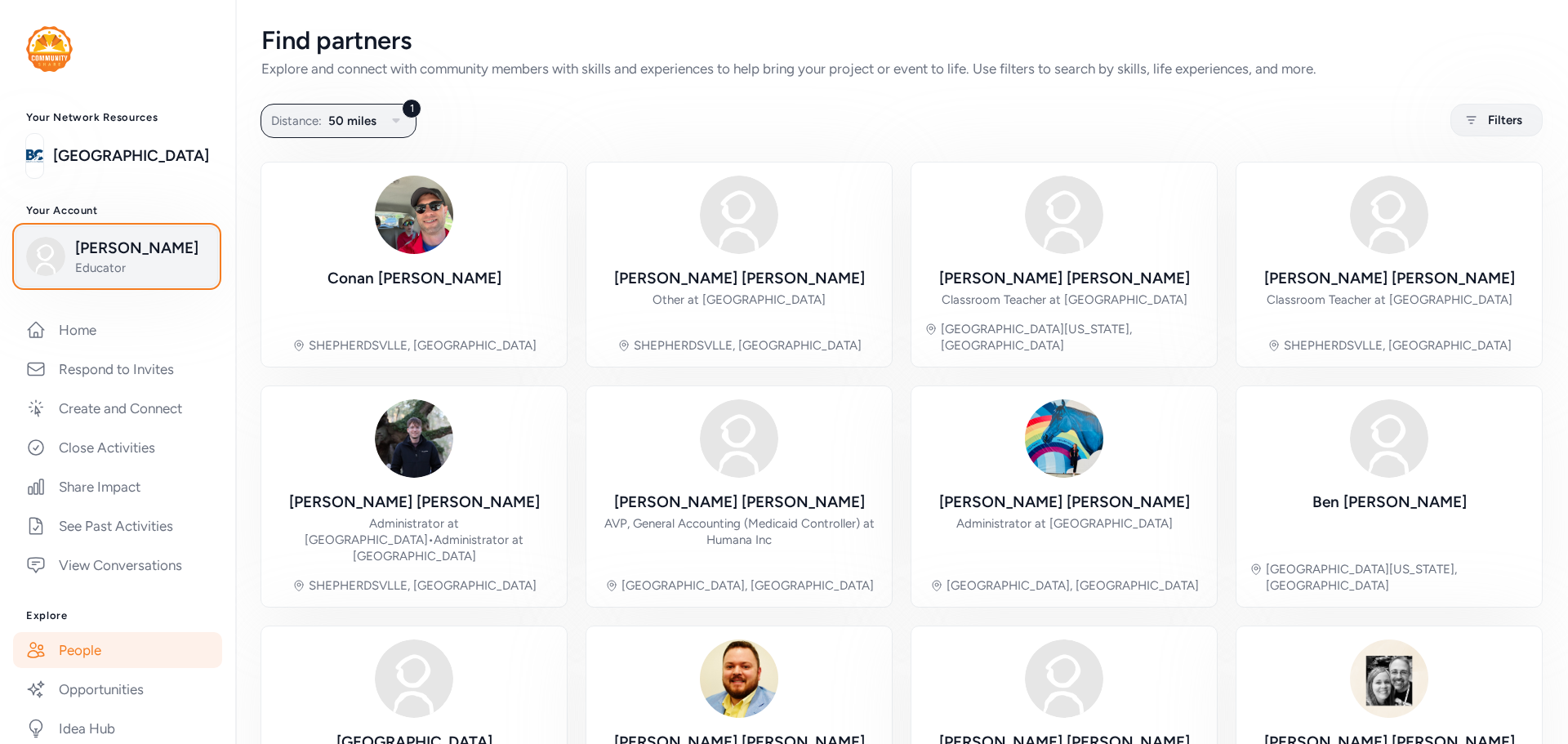
click at [120, 256] on span "[PERSON_NAME]" at bounding box center [142, 248] width 133 height 23
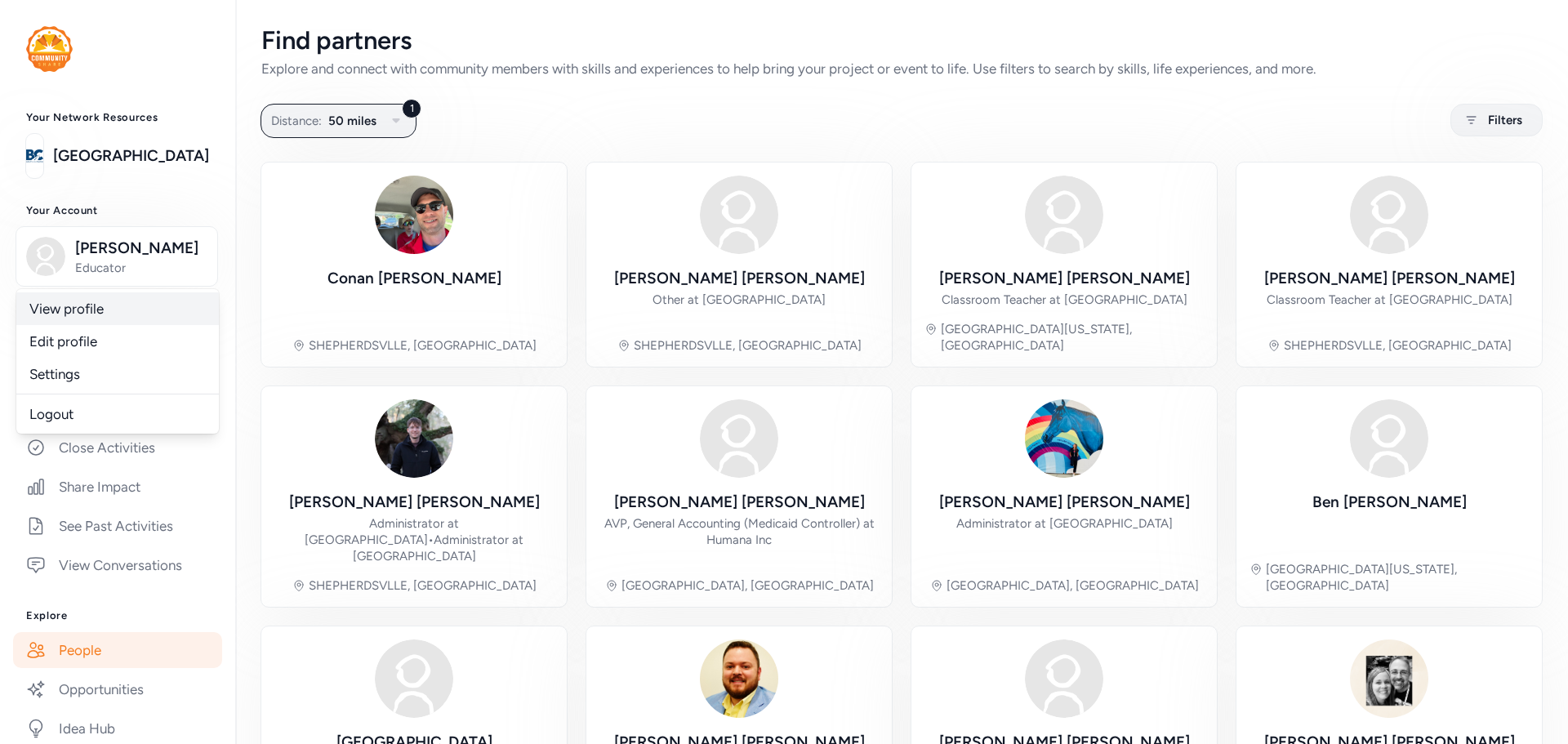
click at [88, 313] on link "View profile" at bounding box center [118, 309] width 203 height 33
